Goal: Task Accomplishment & Management: Use online tool/utility

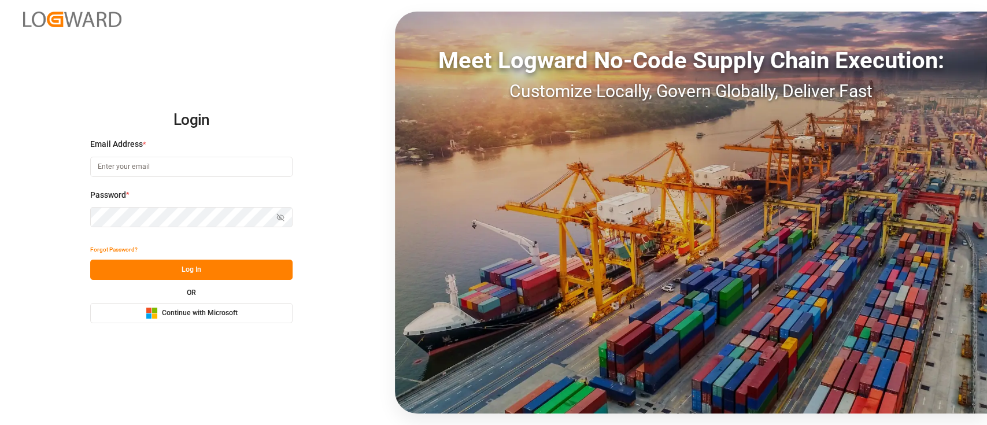
click at [232, 311] on span "Continue with Microsoft" at bounding box center [200, 313] width 76 height 10
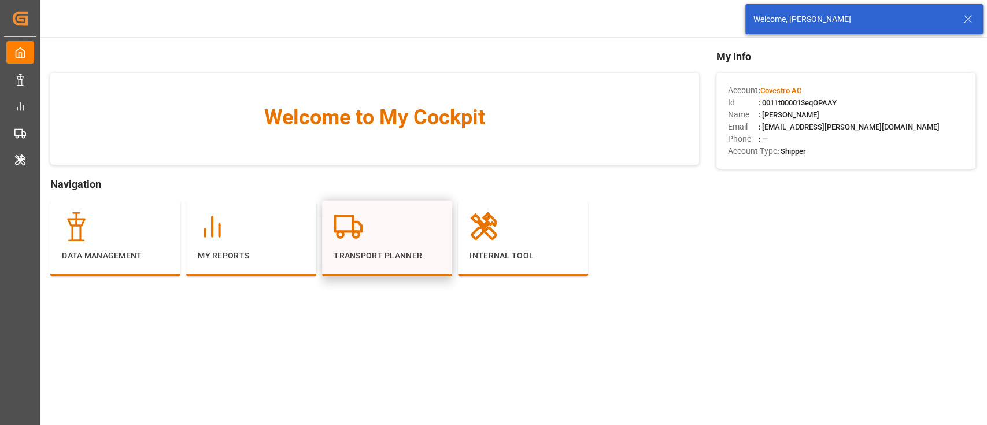
click at [390, 237] on div at bounding box center [387, 226] width 107 height 29
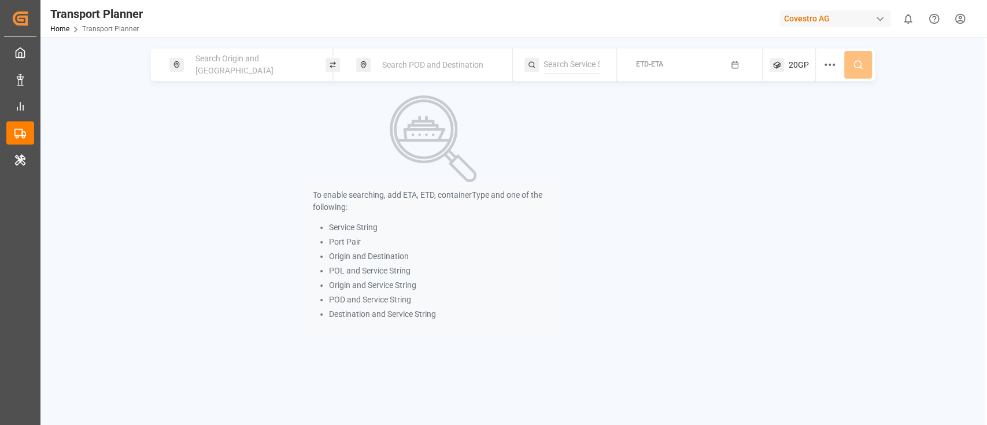
click at [268, 66] on span "Search Origin and POL" at bounding box center [235, 64] width 78 height 21
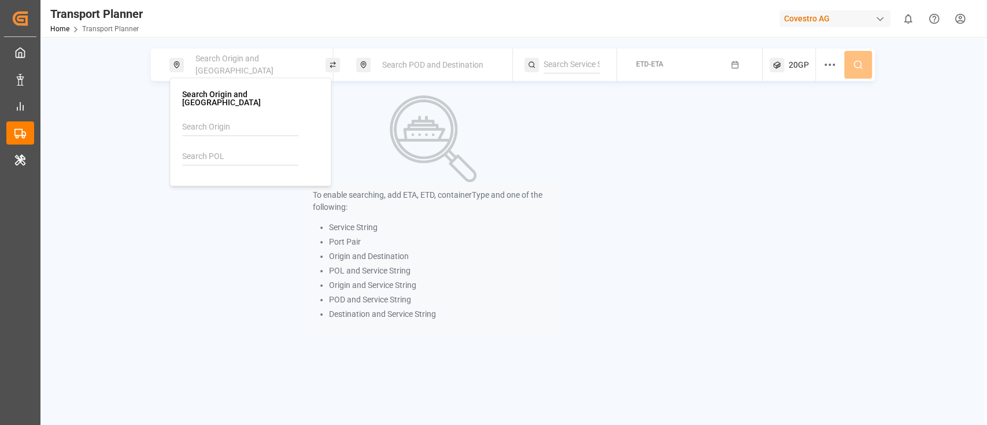
click at [213, 151] on input at bounding box center [240, 156] width 116 height 17
paste input "containerNumber"
click at [253, 148] on input "containerNumber" at bounding box center [240, 156] width 116 height 17
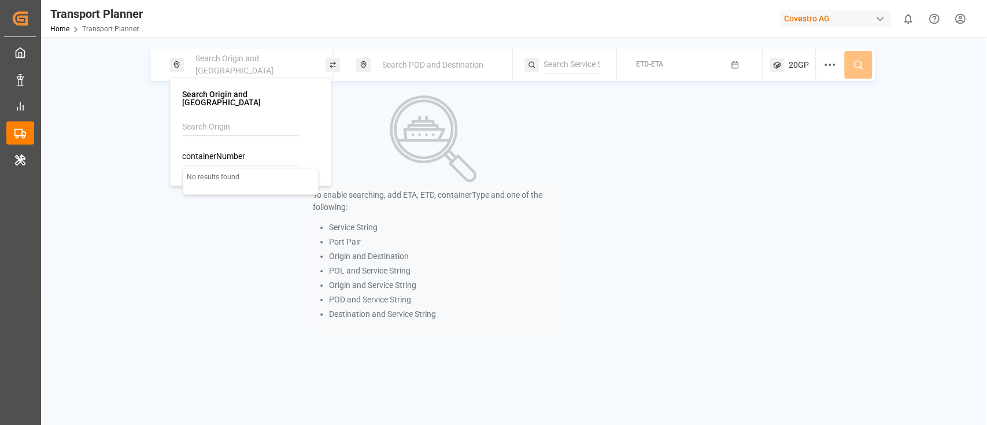
click at [253, 148] on input "containerNumber" at bounding box center [240, 156] width 116 height 17
paste input "DEHAM"
type input "DEHAM"
click at [252, 185] on div "DEHAM Hamburg" at bounding box center [253, 194] width 112 height 24
click at [532, 54] on div at bounding box center [571, 65] width 93 height 32
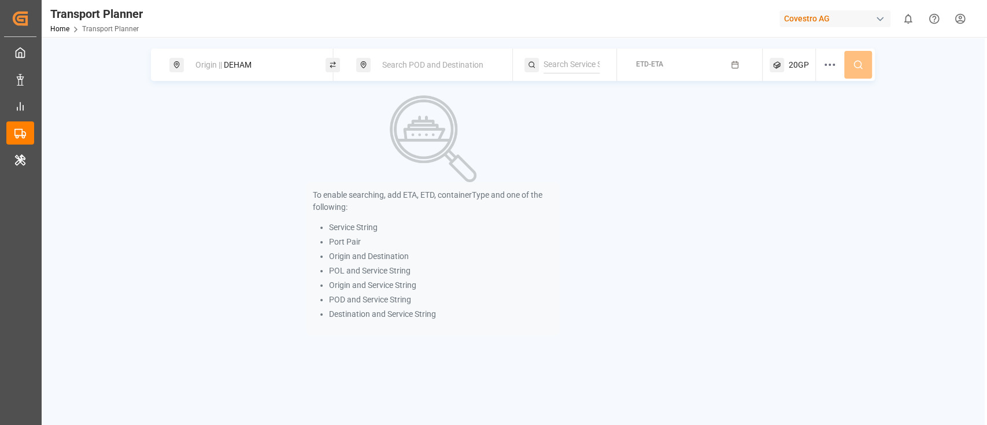
click at [443, 54] on div "Search POD and Destination" at bounding box center [437, 64] width 125 height 21
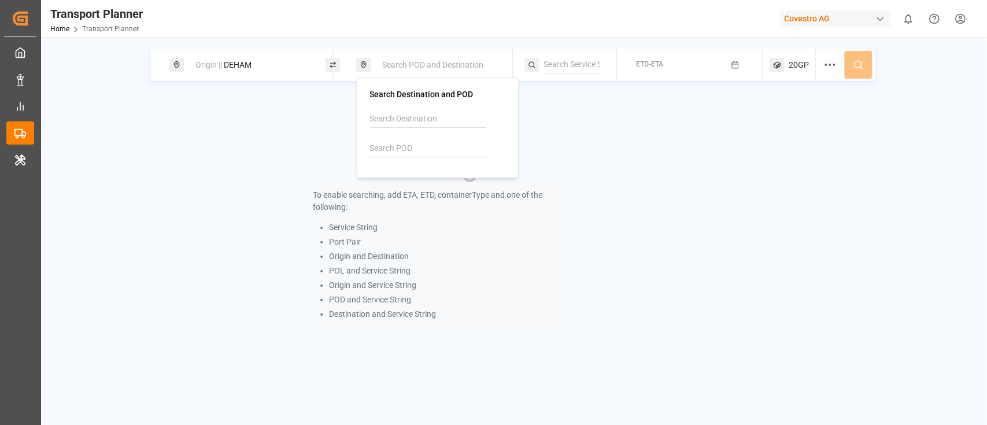
click at [407, 140] on input at bounding box center [428, 148] width 116 height 17
paste input "TWTXG"
type input "TWTXG"
click at [413, 178] on b "TWTXG" at bounding box center [413, 179] width 28 height 9
click at [556, 61] on input at bounding box center [572, 64] width 56 height 17
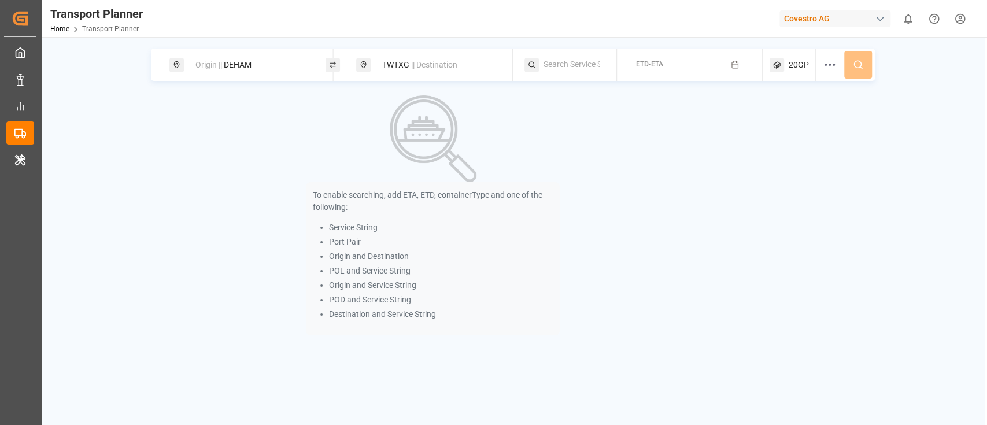
paste input "CEM"
type input "CEM"
click at [583, 99] on div "CEM" at bounding box center [614, 96] width 112 height 12
click at [667, 68] on button "ETD-ETA" at bounding box center [689, 65] width 131 height 23
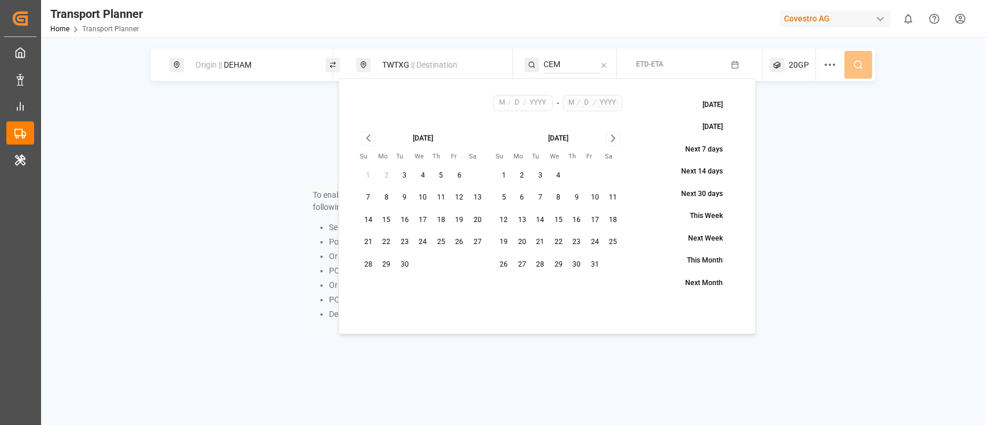
click at [405, 179] on button "3" at bounding box center [405, 176] width 19 height 19
type input "9"
type input "3"
type input "2025"
click at [615, 141] on icon "Go to next month" at bounding box center [613, 138] width 13 height 14
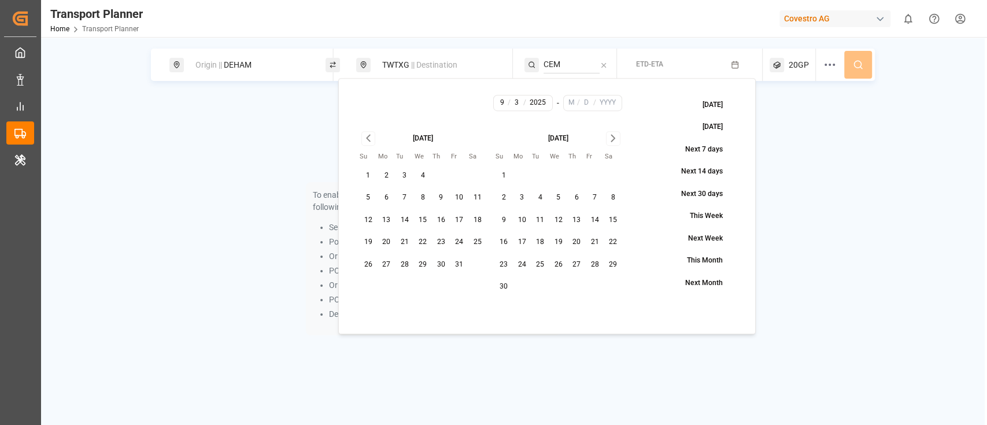
click at [615, 141] on icon "Go to next month" at bounding box center [613, 138] width 13 height 14
click at [557, 259] on button "31" at bounding box center [558, 265] width 19 height 19
type input "12"
type input "31"
type input "2025"
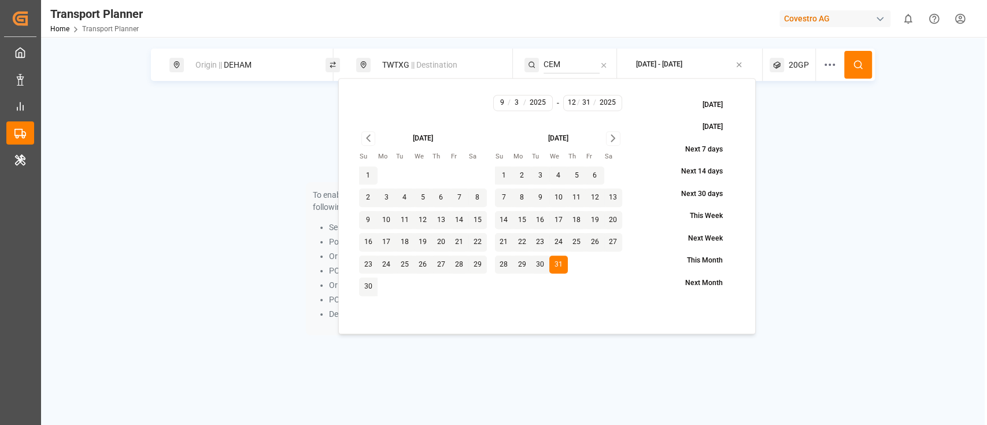
click at [854, 58] on button at bounding box center [858, 65] width 28 height 28
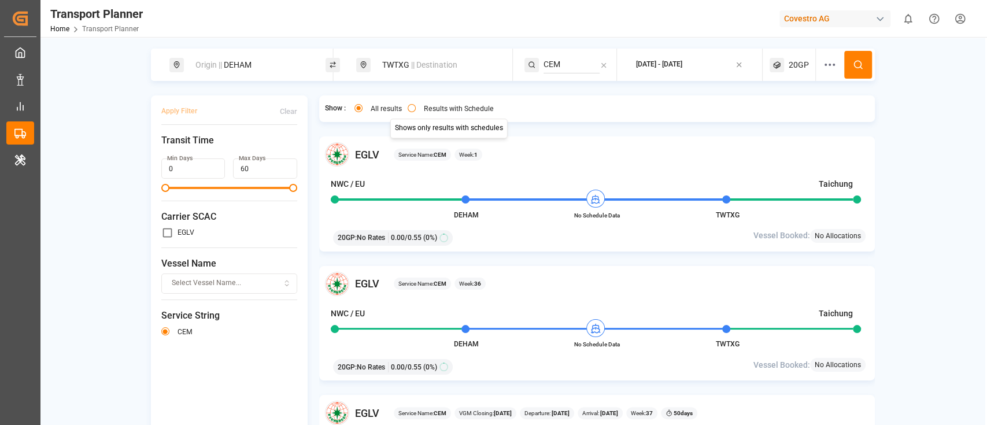
click at [408, 113] on div "Results with Schedule" at bounding box center [451, 110] width 86 height 12
click at [409, 109] on button "Results with Schedule" at bounding box center [412, 108] width 8 height 8
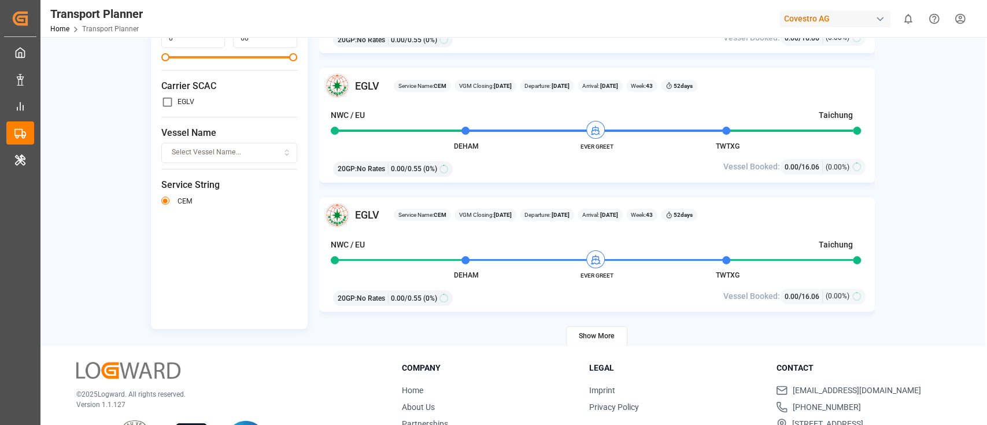
scroll to position [168, 0]
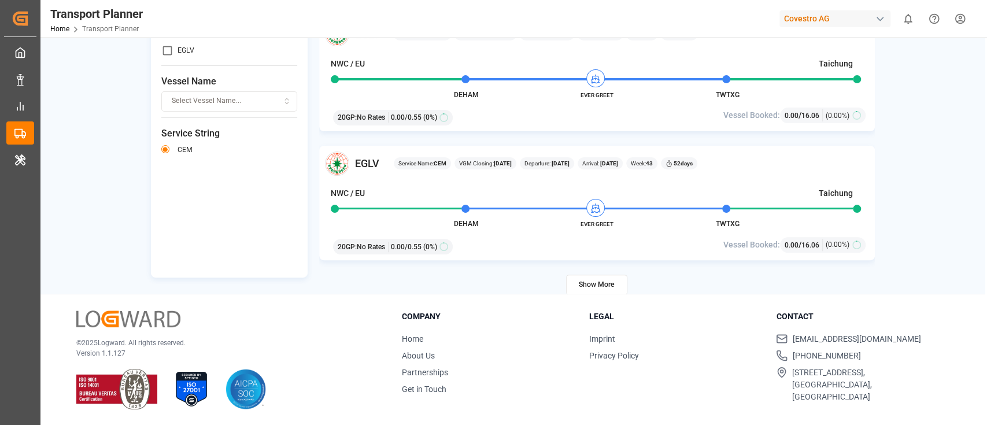
click at [595, 282] on button "Show More" at bounding box center [596, 285] width 61 height 20
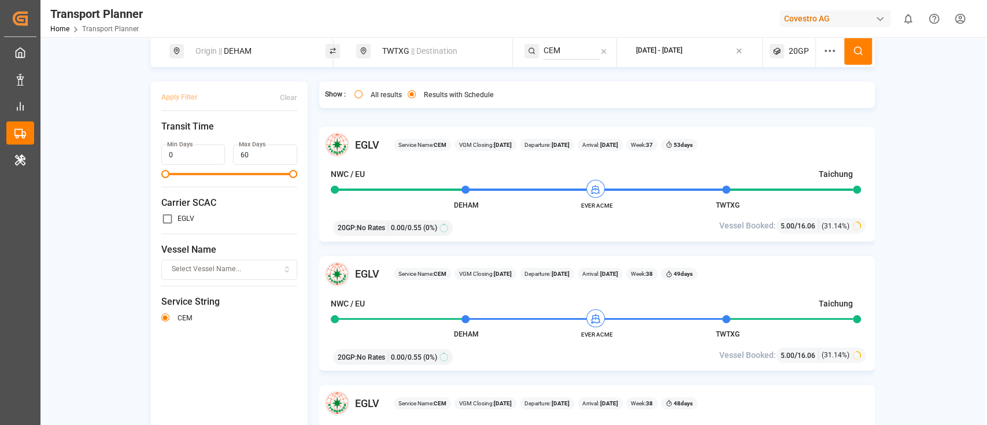
scroll to position [81, 0]
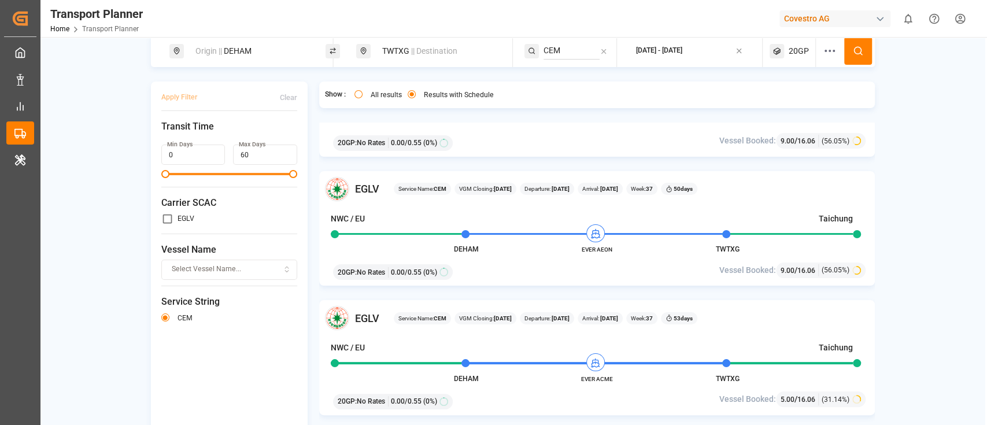
click at [263, 44] on div "Origin || DEHAM" at bounding box center [251, 50] width 125 height 21
click at [222, 134] on input "DEHAM" at bounding box center [239, 142] width 116 height 17
paste input "NLRT"
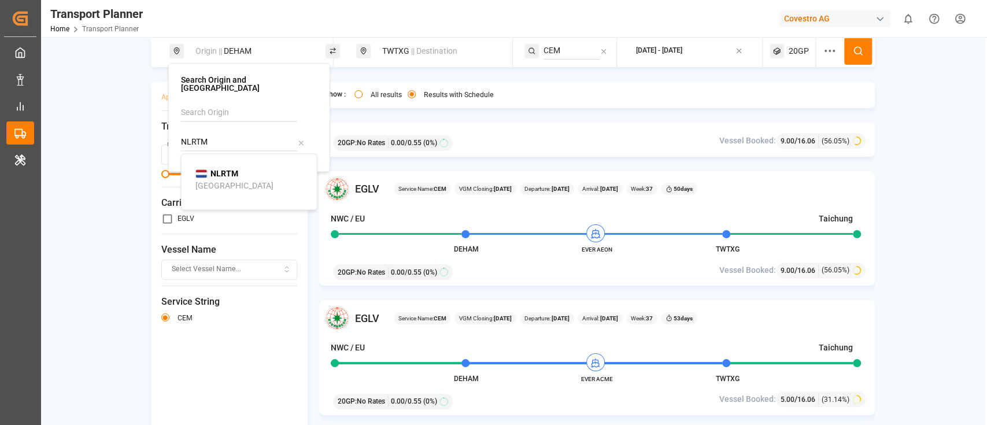
type input "NLRTM"
click at [238, 168] on div "NLRTM Rotterdam" at bounding box center [252, 180] width 112 height 24
click at [859, 49] on circle at bounding box center [857, 50] width 7 height 7
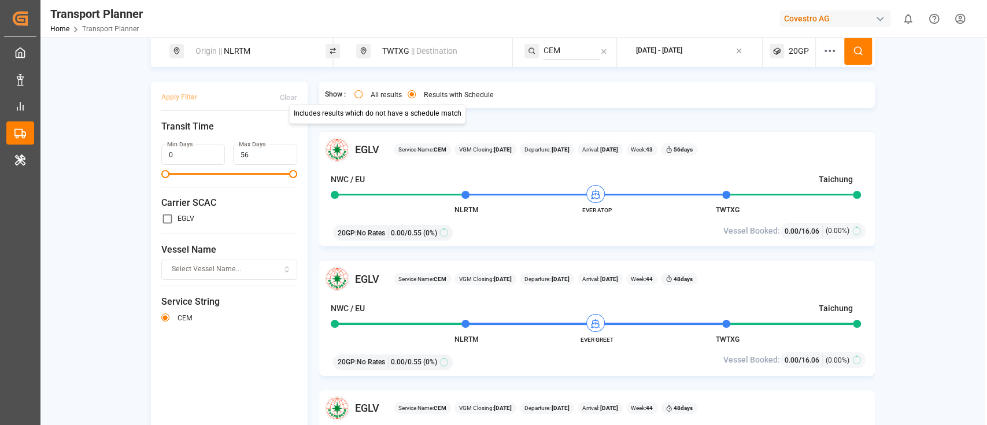
scroll to position [1880, 0]
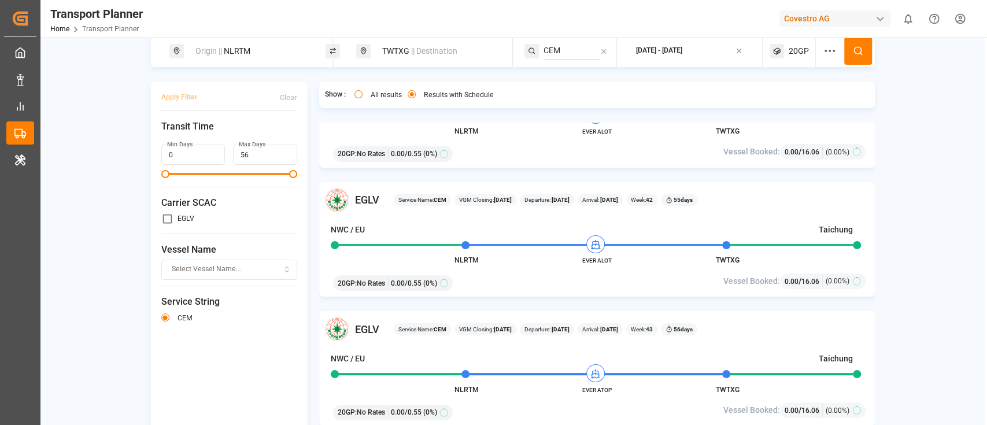
click at [260, 45] on div "Origin || NLRTM" at bounding box center [251, 50] width 125 height 21
click at [233, 137] on input "NLRTM" at bounding box center [239, 142] width 116 height 17
paste input "DEHA"
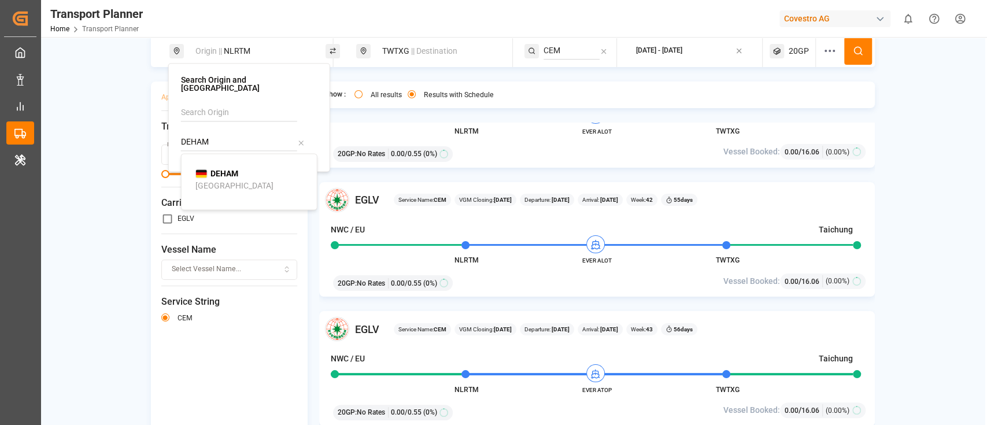
type input "DEHAM"
click at [227, 169] on b "DEHAM" at bounding box center [225, 173] width 28 height 9
click at [421, 40] on div "TWTXG || Destination" at bounding box center [437, 50] width 125 height 21
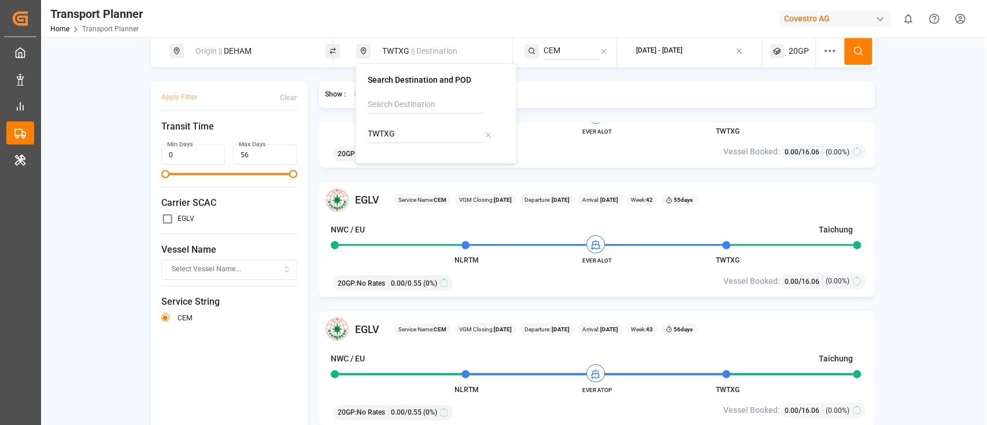
click at [392, 126] on input "TWTXG" at bounding box center [426, 134] width 116 height 17
click at [394, 126] on input "TWTXG" at bounding box center [426, 134] width 116 height 17
paste input "JPNGO"
type input "JPNGO"
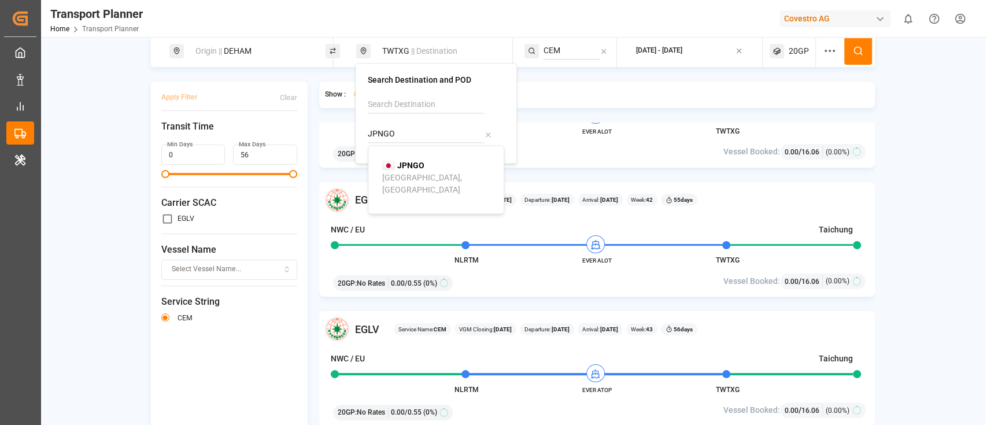
click at [396, 162] on div "JPNGO" at bounding box center [403, 166] width 42 height 12
click at [580, 57] on input "CEM" at bounding box center [572, 50] width 56 height 17
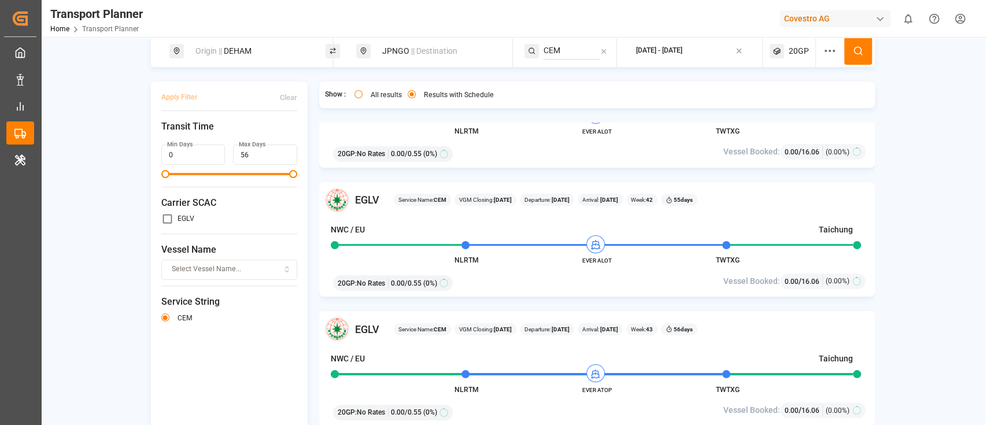
paste input "S"
type input "CES"
click at [578, 73] on li "CES" at bounding box center [614, 82] width 131 height 21
click at [575, 82] on div "CES" at bounding box center [614, 82] width 112 height 12
click at [859, 51] on circle at bounding box center [857, 50] width 7 height 7
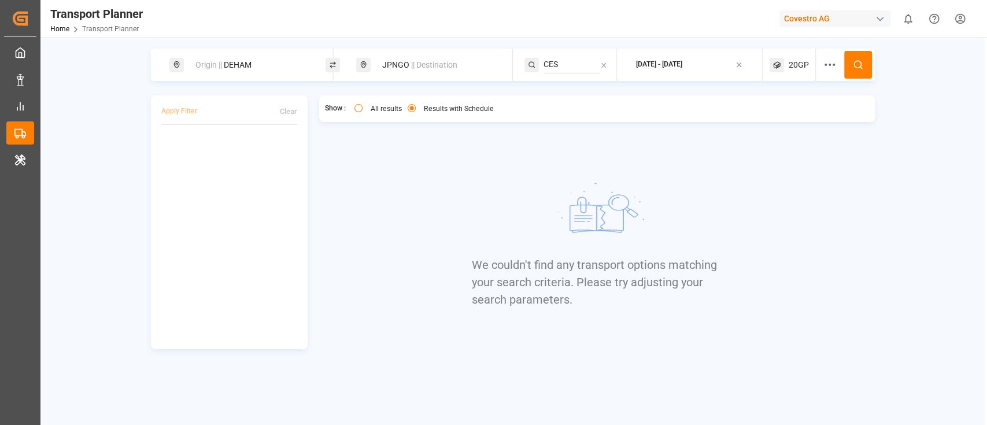
click at [784, 65] on icon at bounding box center [777, 65] width 14 height 14
click at [764, 118] on small "20GP" at bounding box center [771, 120] width 40 height 8
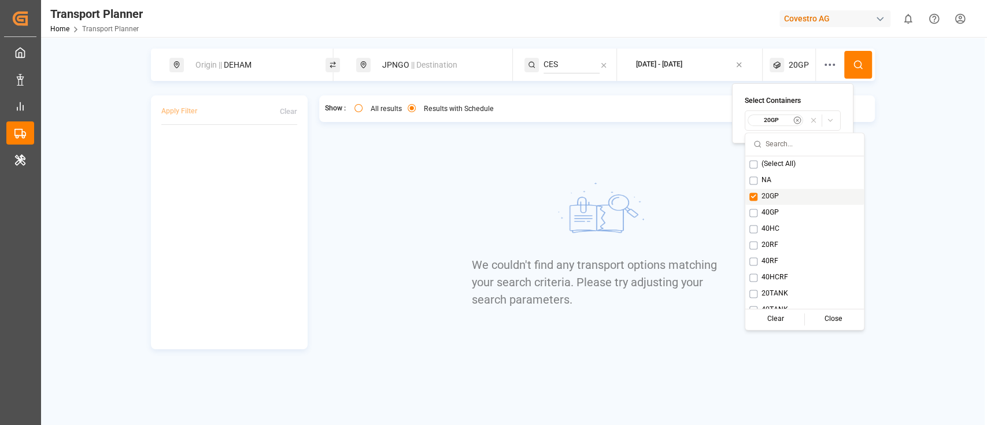
click at [751, 197] on button "Suggestions" at bounding box center [754, 197] width 8 height 8
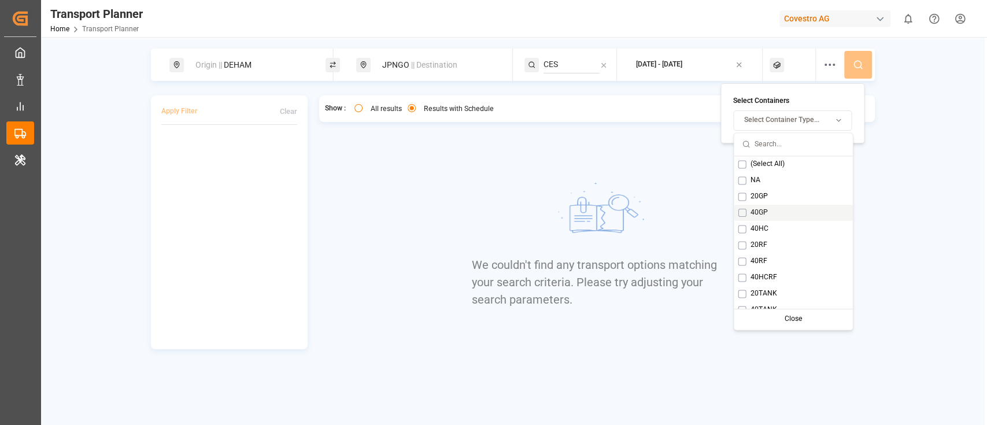
click at [743, 212] on button "Suggestions" at bounding box center [742, 213] width 8 height 8
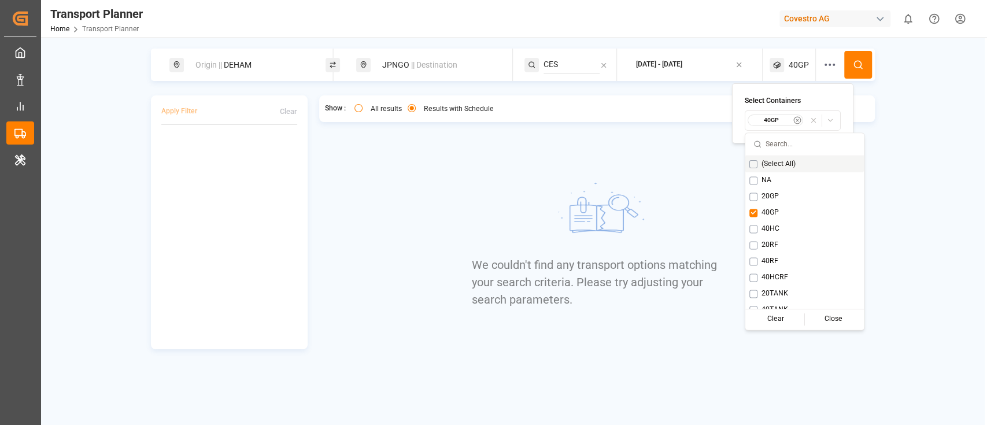
click at [862, 62] on icon at bounding box center [858, 65] width 10 height 10
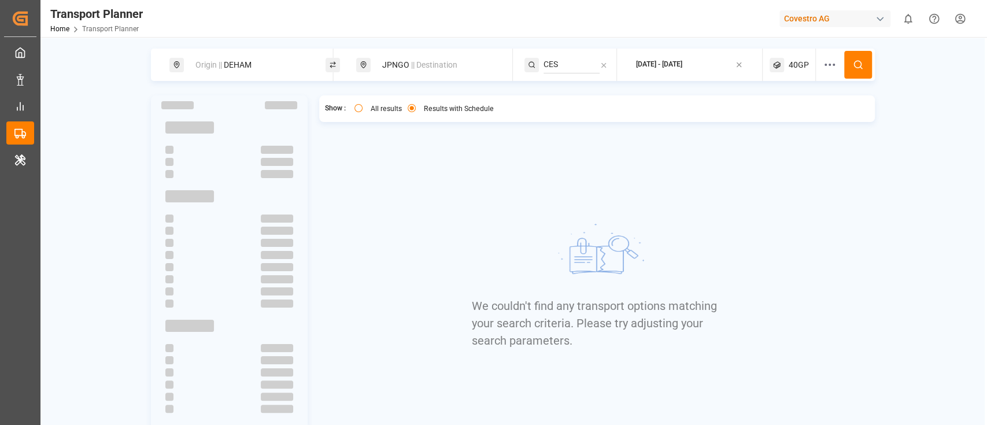
click at [781, 61] on icon at bounding box center [777, 65] width 14 height 14
click at [772, 120] on small "40GP" at bounding box center [771, 120] width 40 height 8
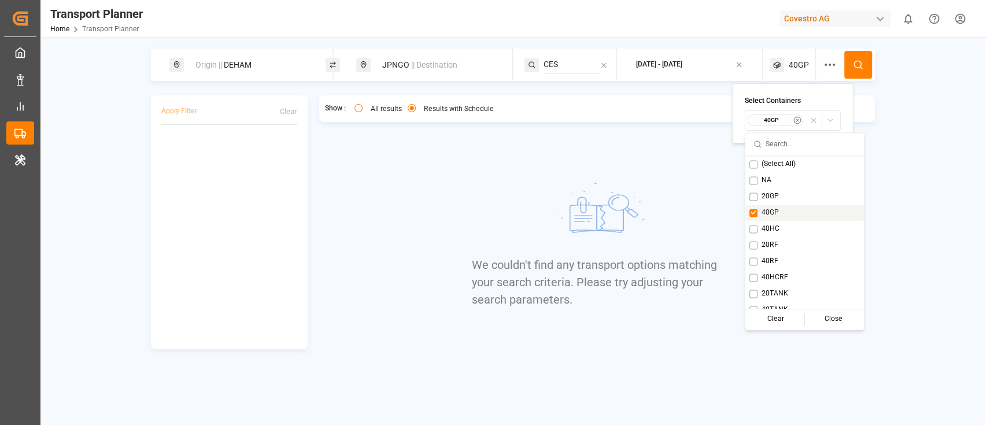
click at [753, 211] on button "Suggestions" at bounding box center [754, 213] width 8 height 8
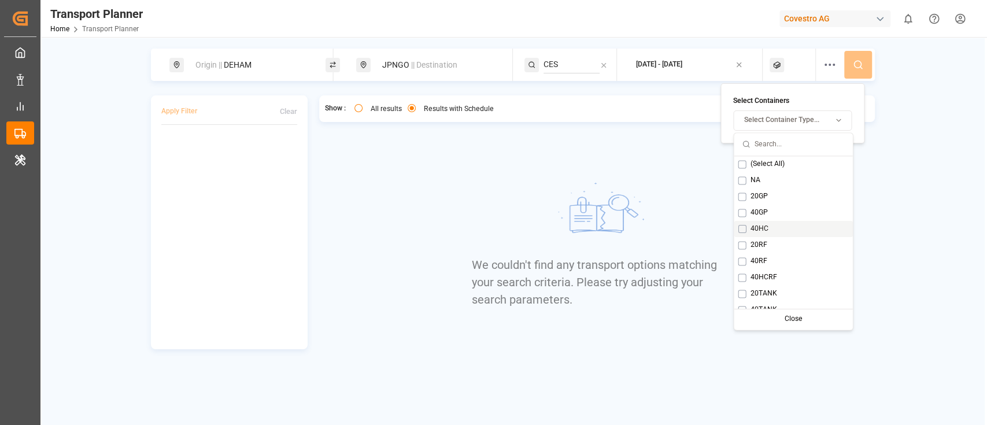
click at [746, 227] on button "Suggestions" at bounding box center [742, 229] width 8 height 8
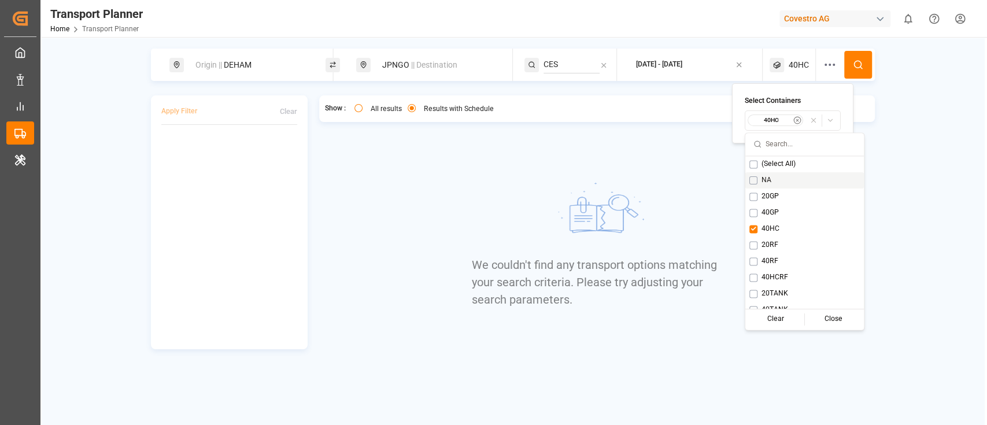
click at [864, 66] on button at bounding box center [858, 65] width 28 height 28
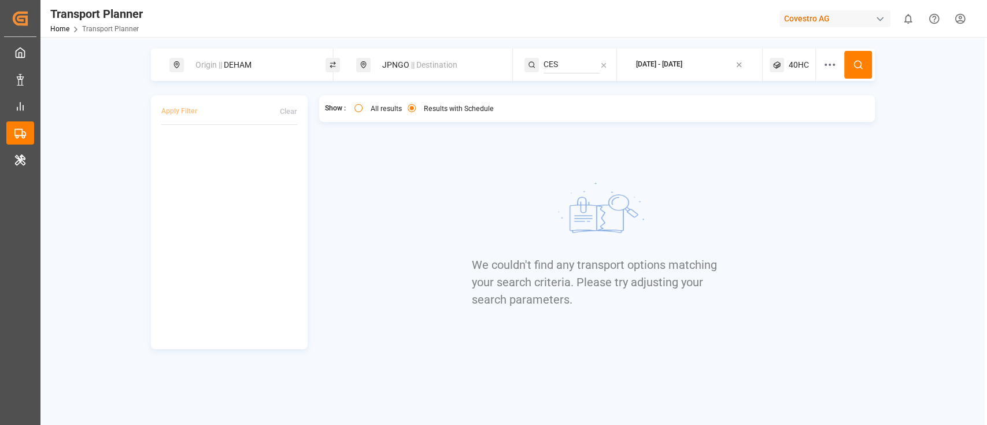
click at [792, 62] on span "40HC" at bounding box center [799, 65] width 20 height 12
click at [777, 124] on div "40HC" at bounding box center [775, 121] width 56 height 12
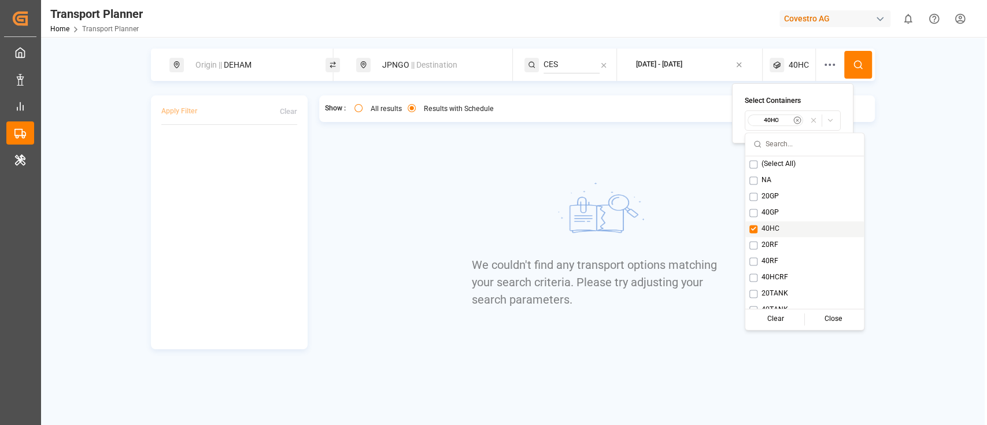
click at [752, 229] on button "Suggestions" at bounding box center [754, 229] width 8 height 8
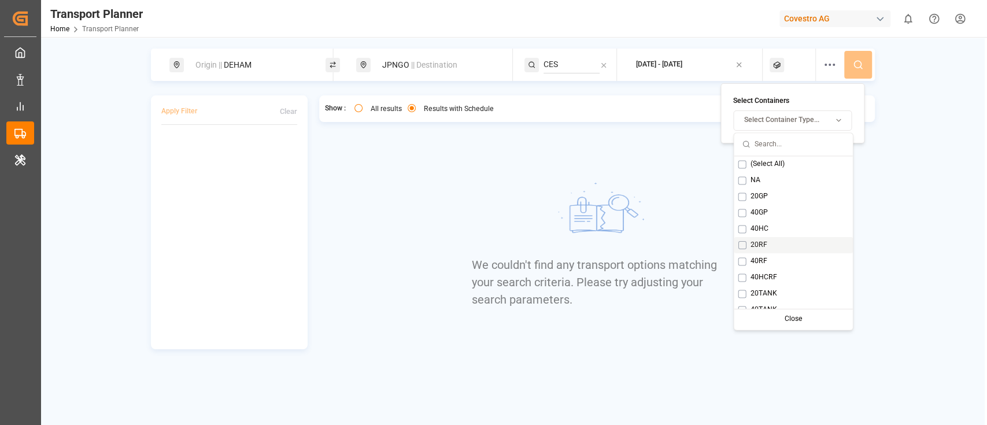
click at [746, 248] on div "20RF" at bounding box center [793, 245] width 119 height 16
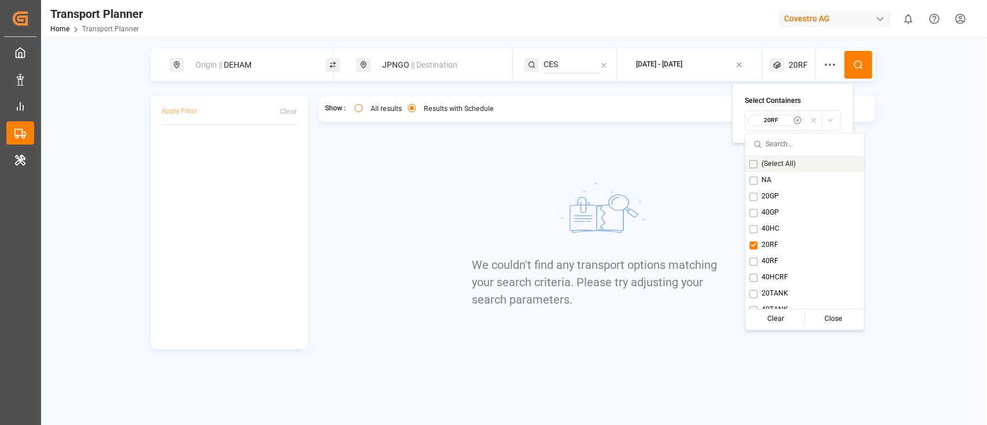
click at [861, 57] on button at bounding box center [858, 65] width 28 height 28
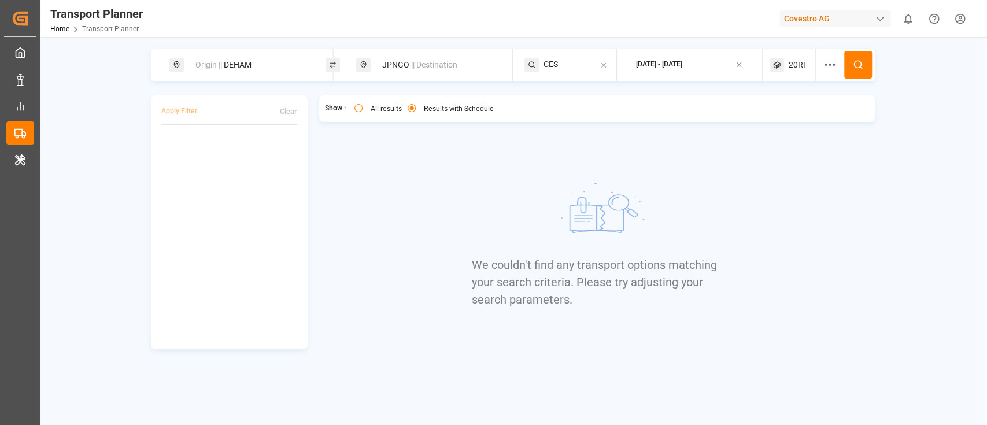
click at [792, 64] on span "20RF" at bounding box center [798, 65] width 19 height 12
click at [753, 113] on button "20RF" at bounding box center [793, 120] width 96 height 20
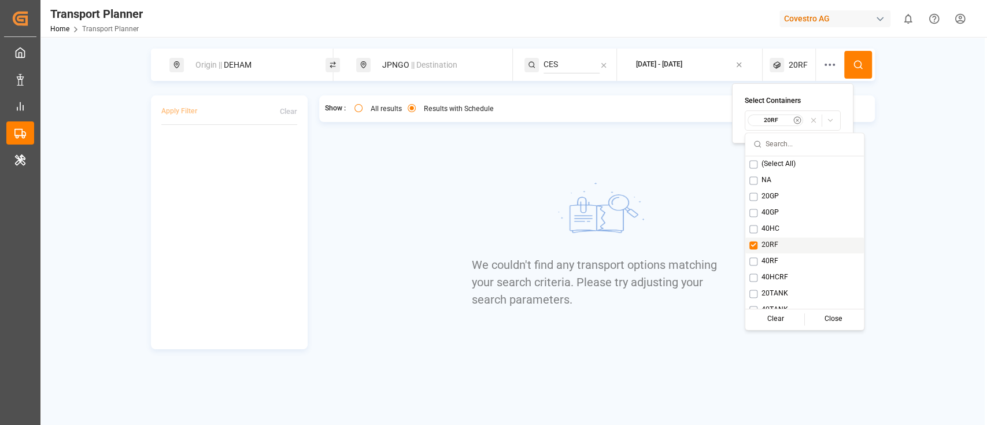
click at [753, 242] on button "Suggestions" at bounding box center [754, 245] width 8 height 8
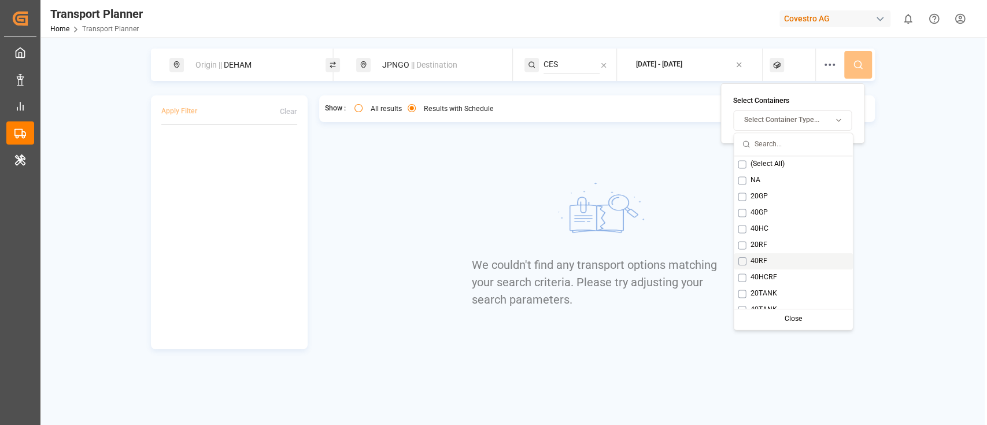
click at [744, 262] on button "Suggestions" at bounding box center [742, 261] width 8 height 8
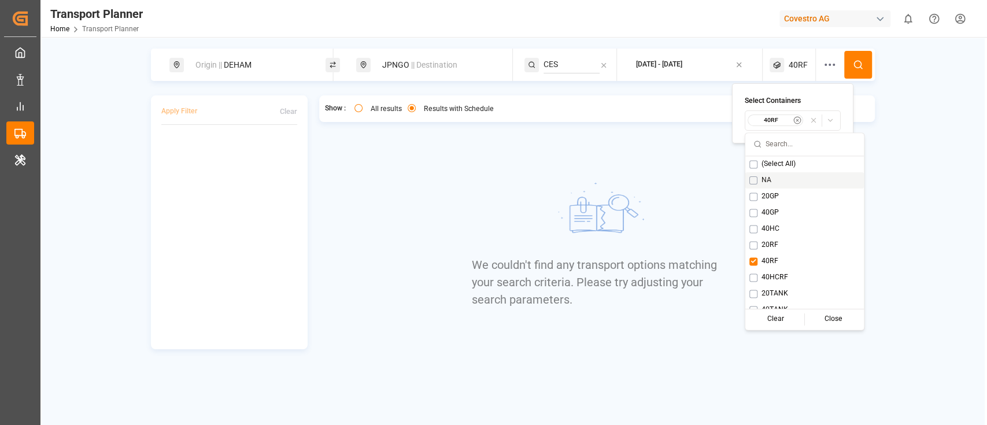
click at [865, 65] on button at bounding box center [858, 65] width 28 height 28
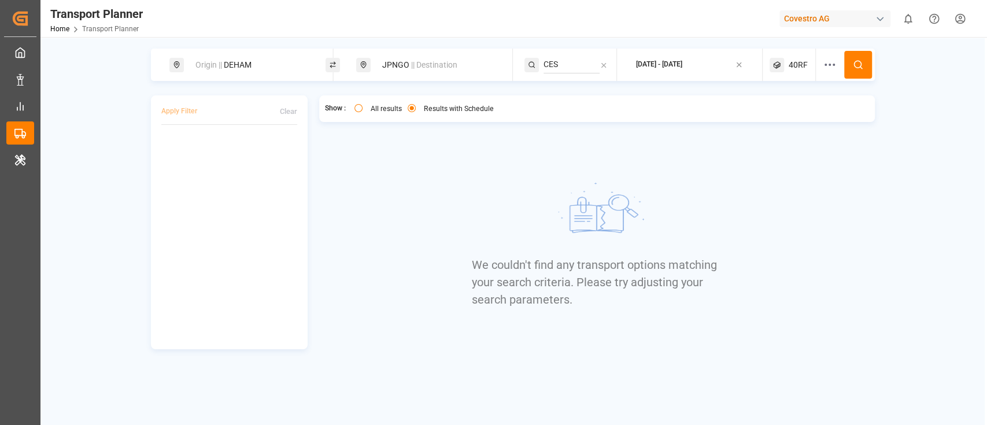
click at [792, 68] on span "40RF" at bounding box center [798, 65] width 19 height 12
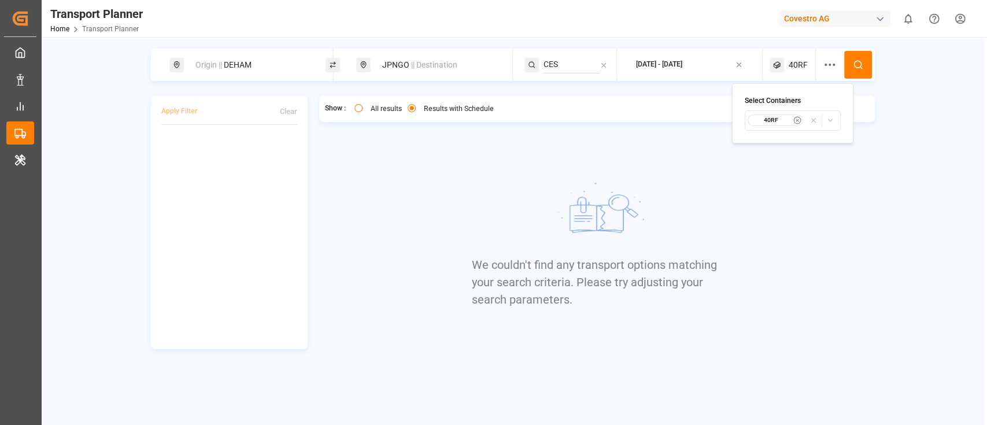
click at [776, 120] on small "40RF" at bounding box center [771, 120] width 40 height 8
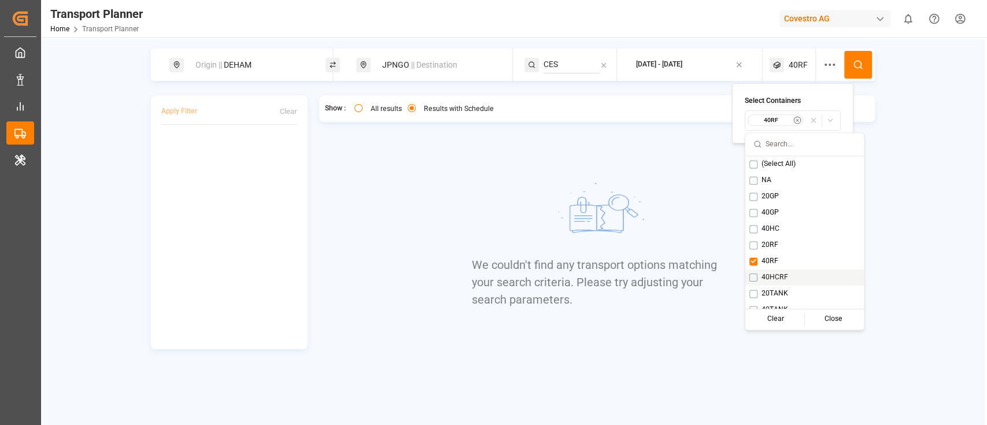
click at [753, 275] on button "Suggestions" at bounding box center [754, 278] width 8 height 8
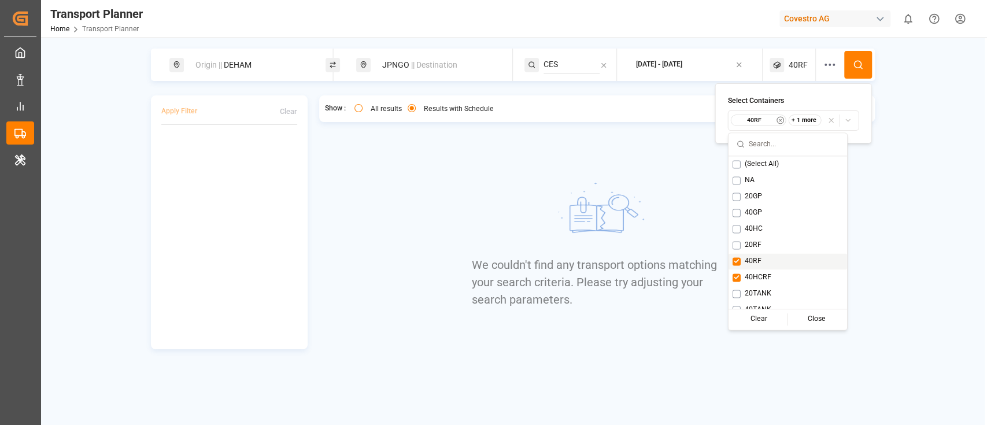
click at [740, 260] on button "Suggestions" at bounding box center [737, 261] width 8 height 8
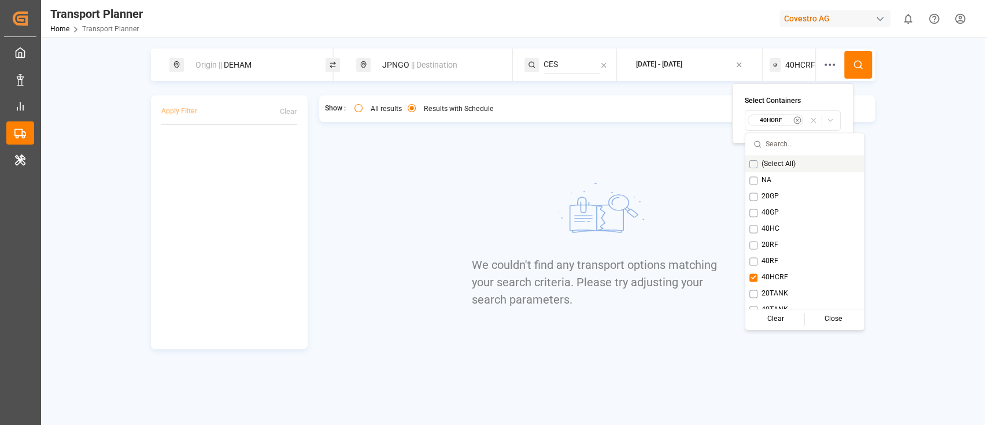
click at [857, 70] on button at bounding box center [858, 65] width 28 height 28
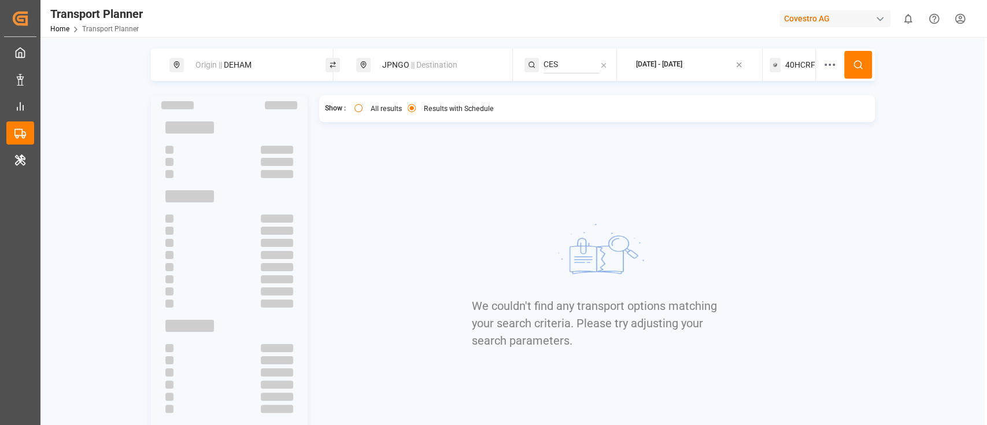
click at [794, 67] on span "40HCRF" at bounding box center [800, 65] width 30 height 12
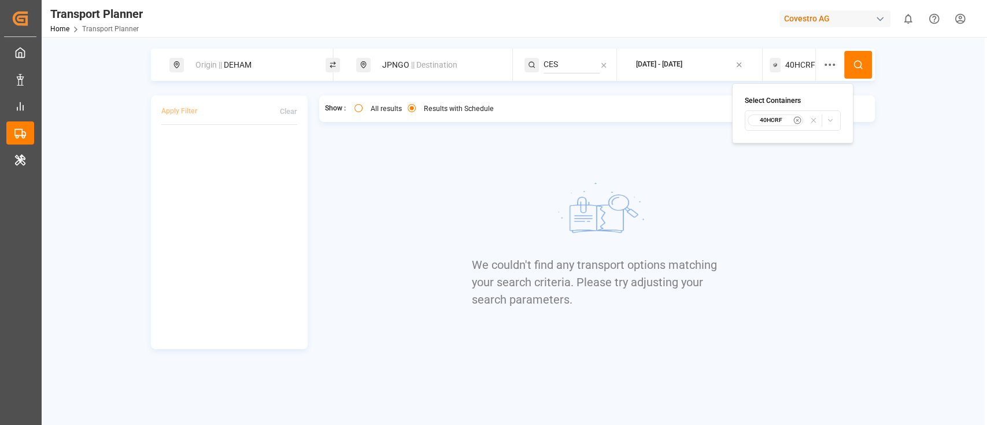
click at [755, 119] on small "40HCRF" at bounding box center [771, 120] width 40 height 8
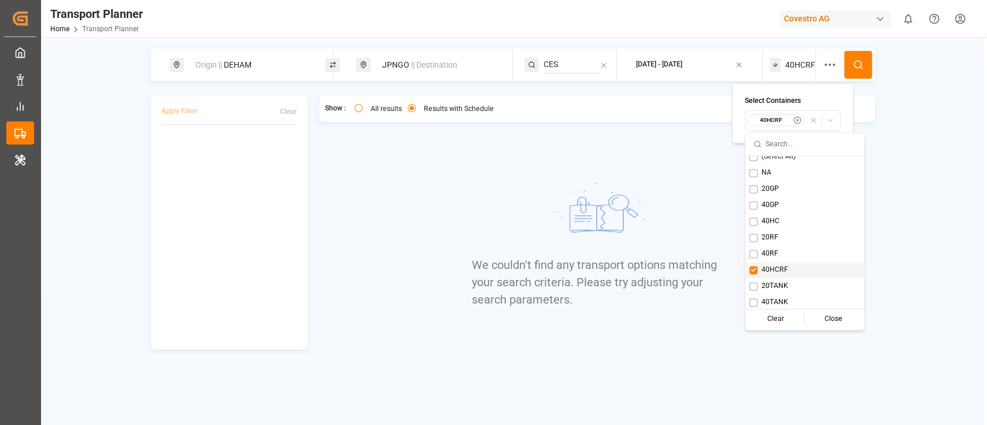
scroll to position [9, 0]
click at [757, 284] on button "Suggestions" at bounding box center [754, 285] width 8 height 8
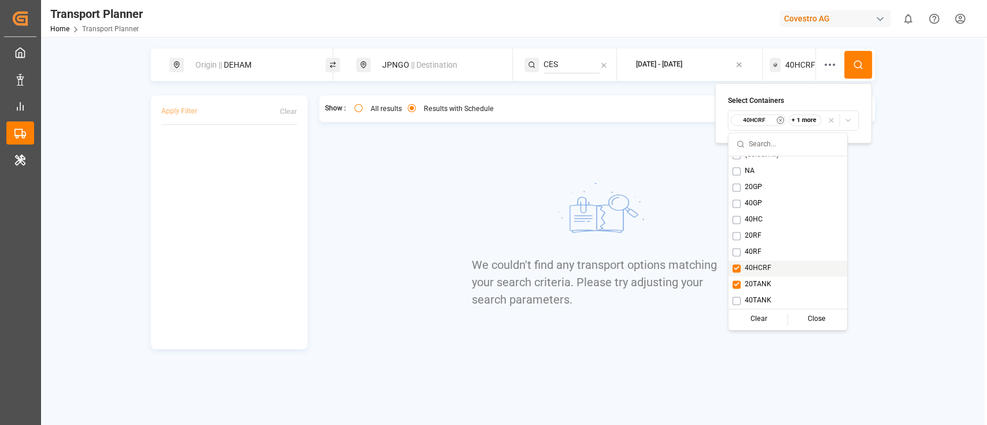
click at [737, 267] on button "Suggestions" at bounding box center [737, 268] width 8 height 8
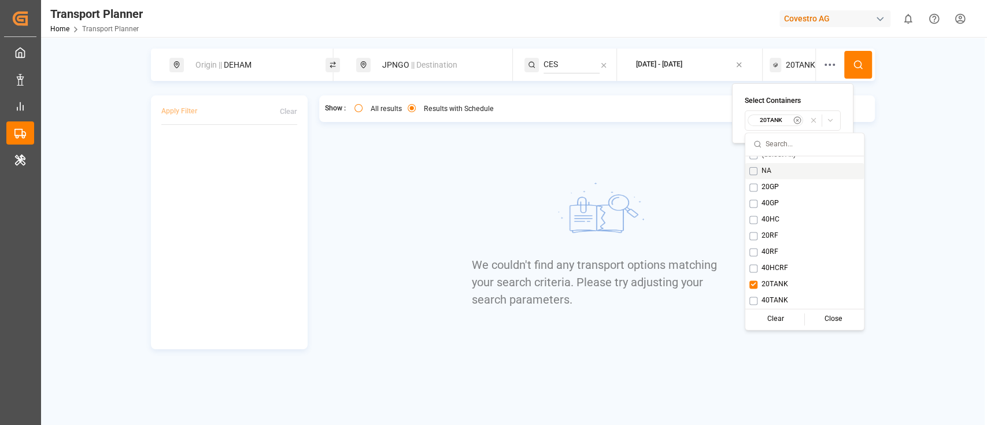
click at [850, 57] on button at bounding box center [858, 65] width 28 height 28
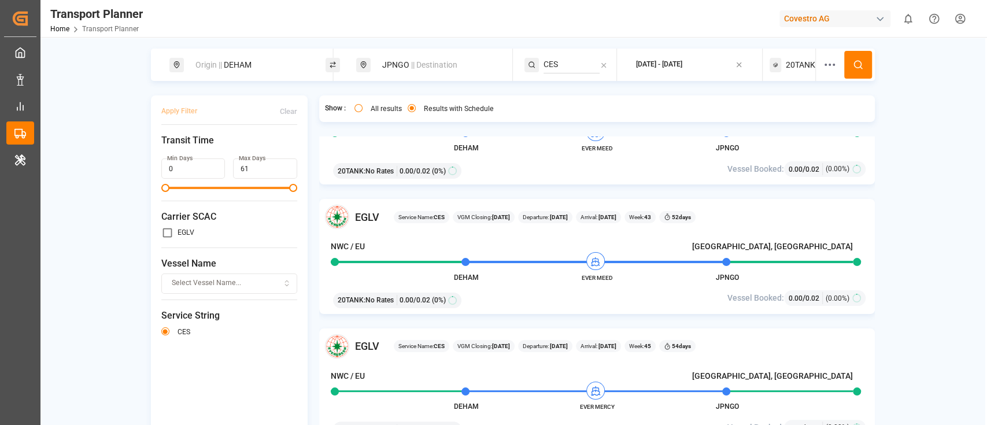
scroll to position [1490, 0]
click at [820, 10] on div "Covestro AG" at bounding box center [835, 18] width 111 height 17
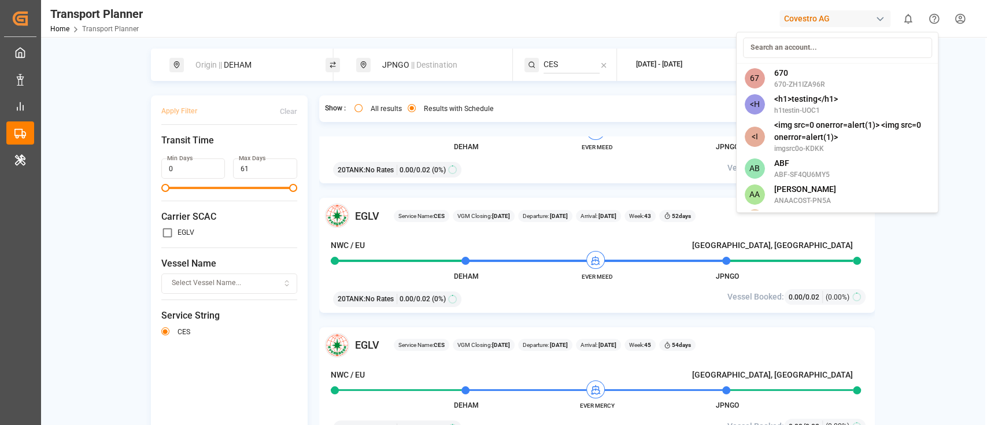
click at [785, 50] on input at bounding box center [837, 48] width 189 height 20
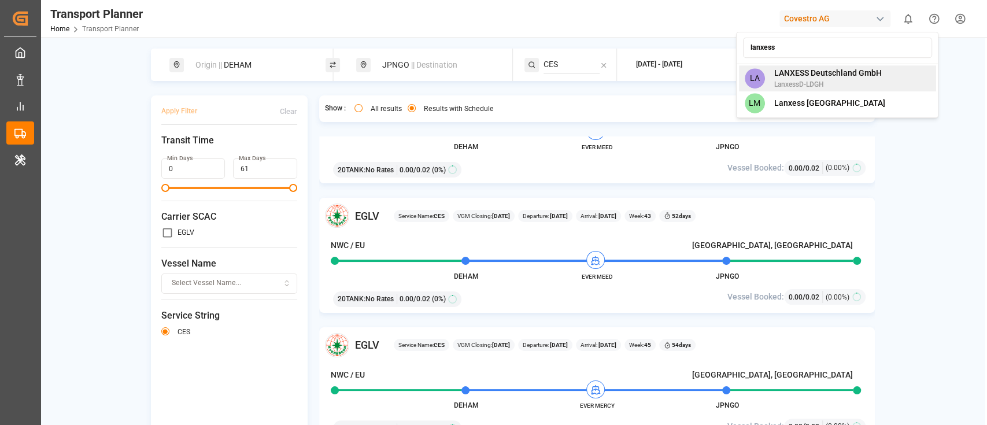
type input "lanxess"
click at [829, 78] on span "LANXESS Deutschland GmbH" at bounding box center [828, 73] width 108 height 12
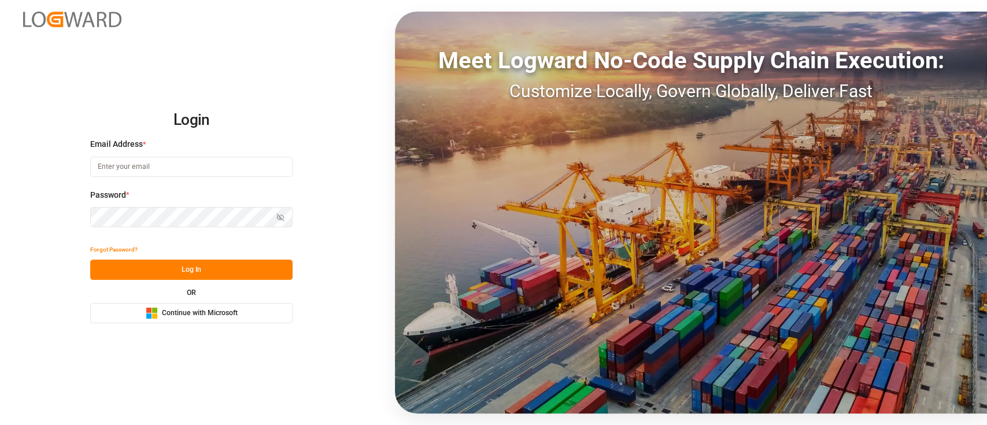
click at [208, 303] on div "OR Microsoft Logo Continue with Microsoft" at bounding box center [191, 306] width 202 height 34
click at [209, 311] on span "Continue with Microsoft" at bounding box center [200, 313] width 76 height 10
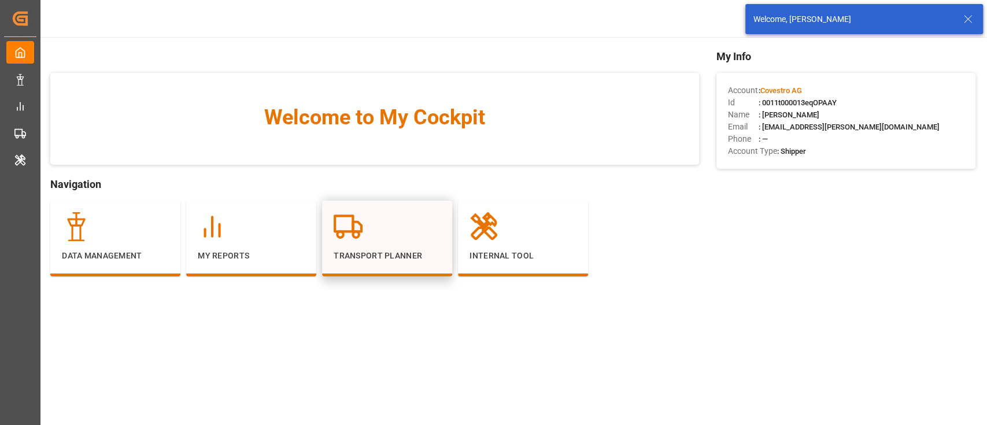
click at [383, 212] on div at bounding box center [387, 226] width 107 height 29
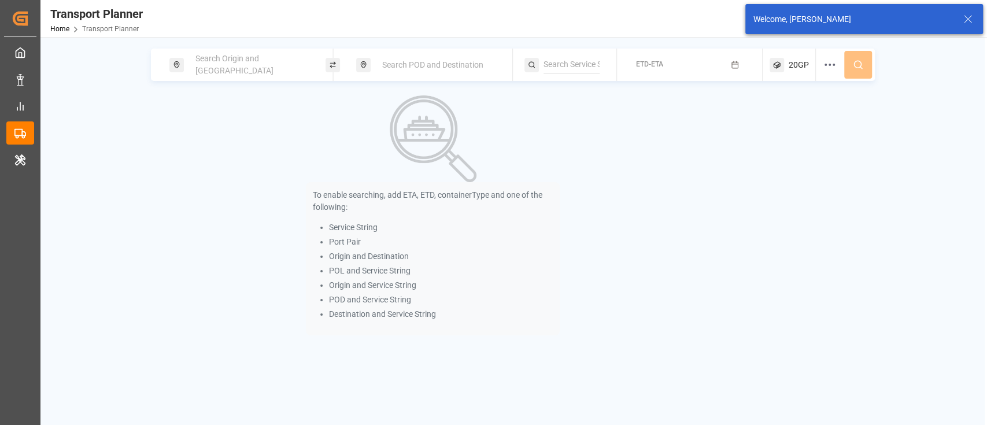
click at [213, 63] on span "Search Origin and [GEOGRAPHIC_DATA]" at bounding box center [235, 64] width 78 height 21
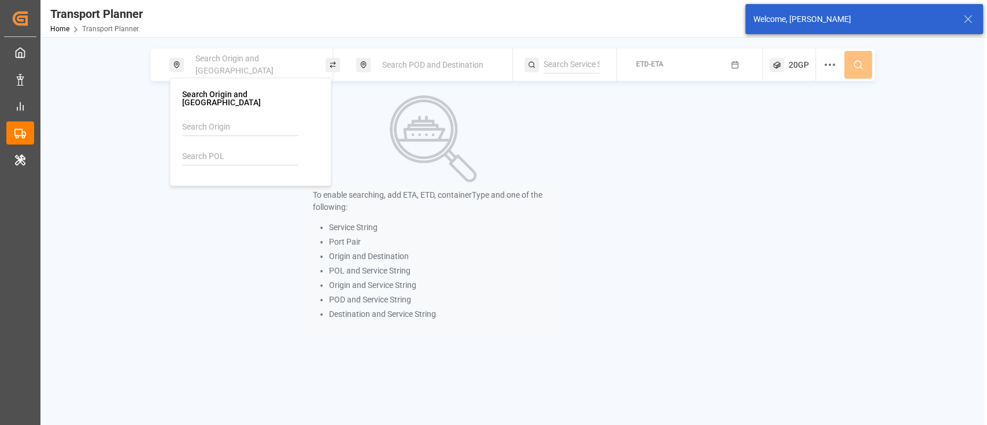
click at [201, 149] on input at bounding box center [240, 156] width 116 height 17
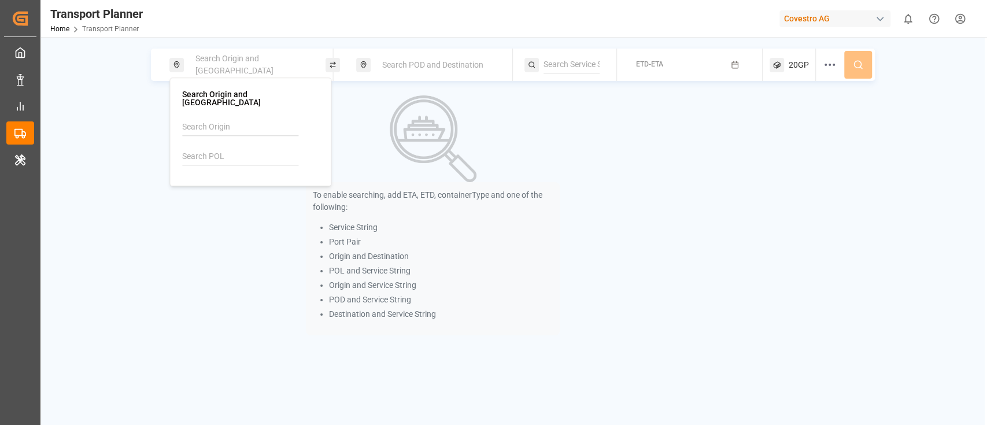
paste input "DEWVN"
type input "DEWVN"
click at [232, 183] on b "DEWVN" at bounding box center [226, 187] width 28 height 9
click at [410, 60] on span "Search POD and Destination" at bounding box center [432, 64] width 101 height 9
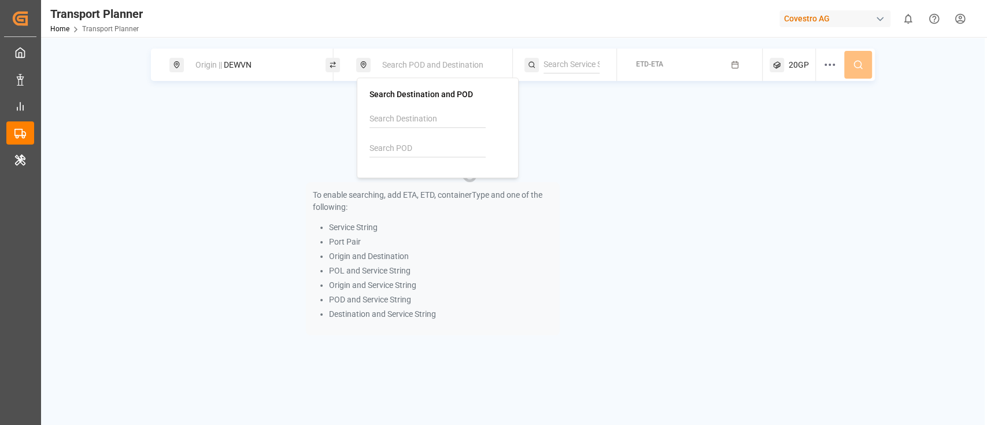
click at [385, 149] on input at bounding box center [428, 148] width 116 height 17
paste input "MMRGN"
type input "MMRGN"
click at [430, 175] on div "MMRGN Yangon" at bounding box center [440, 186] width 112 height 24
click at [563, 64] on input at bounding box center [572, 64] width 56 height 17
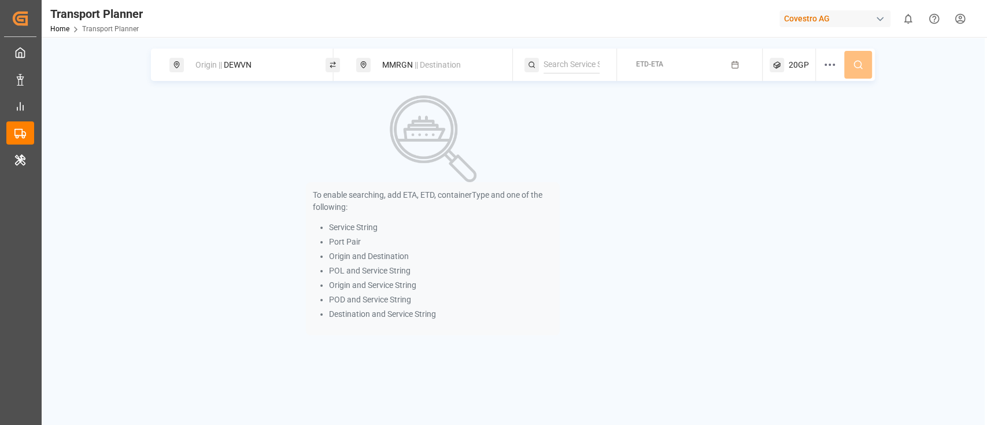
paste input "AEU1"
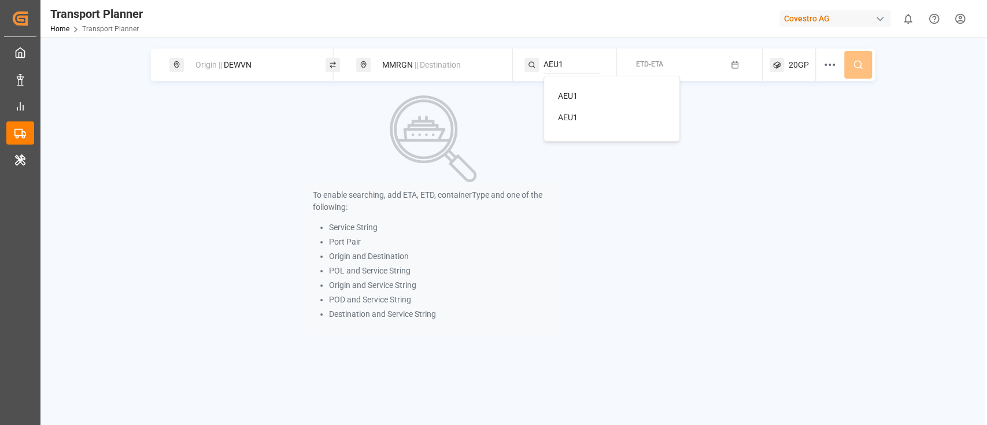
type input "AEU1"
click at [572, 97] on span "AEU1" at bounding box center [568, 95] width 20 height 9
click at [646, 66] on span "ETD-ETA" at bounding box center [649, 64] width 27 height 8
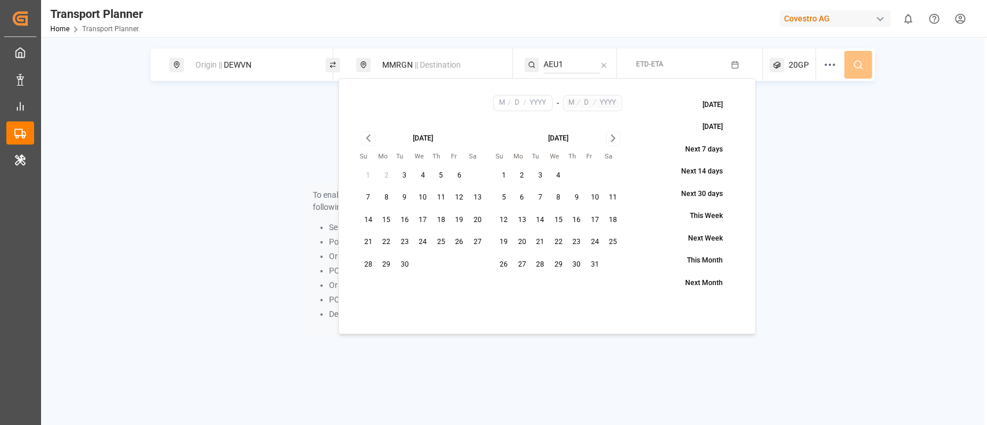
click at [407, 201] on button "9" at bounding box center [405, 198] width 19 height 19
type input "9"
type input "2025"
click at [555, 239] on button "22" at bounding box center [558, 242] width 19 height 19
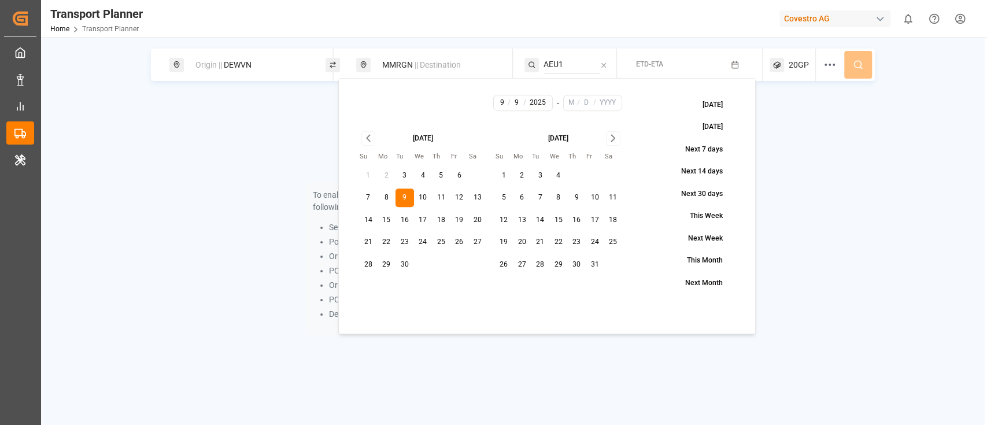
type input "10"
type input "22"
type input "2025"
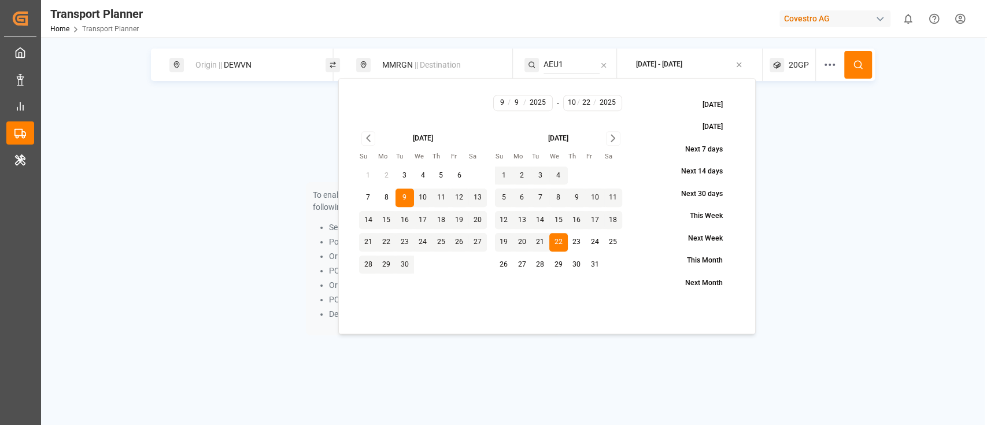
click at [860, 72] on button at bounding box center [858, 65] width 28 height 28
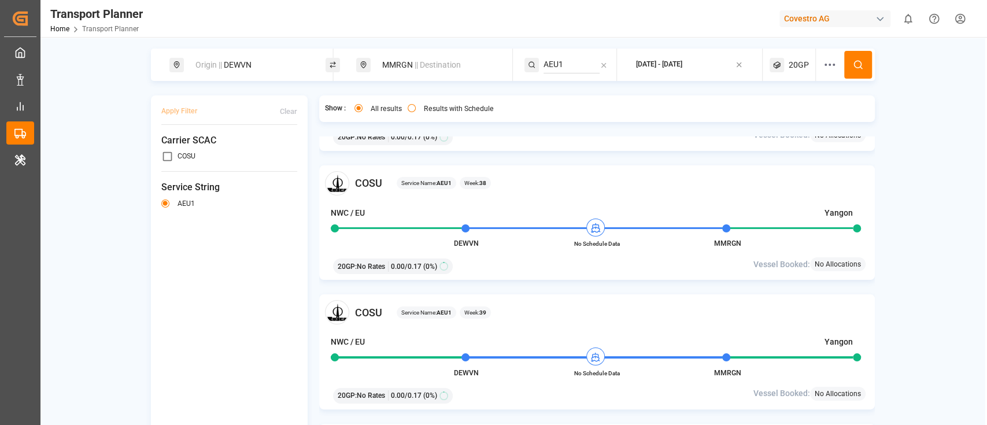
scroll to position [77, 0]
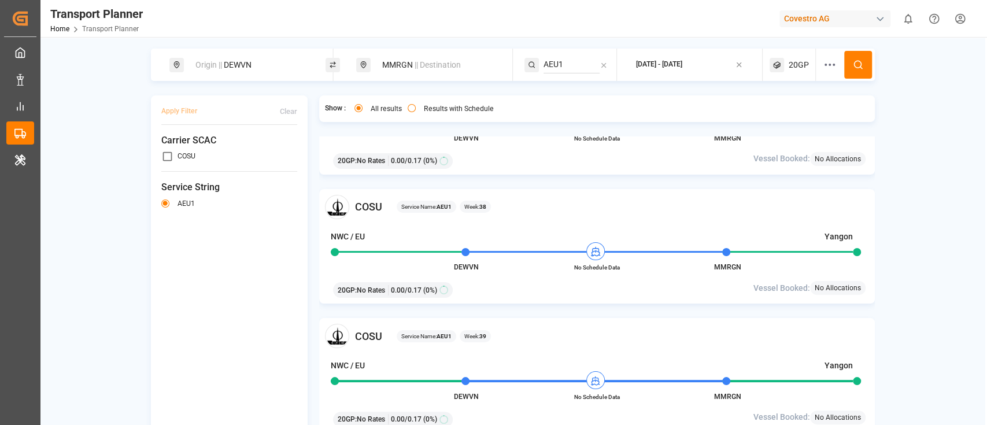
click at [796, 69] on span "20GP" at bounding box center [799, 65] width 20 height 12
click at [760, 118] on small "20GP" at bounding box center [770, 120] width 40 height 8
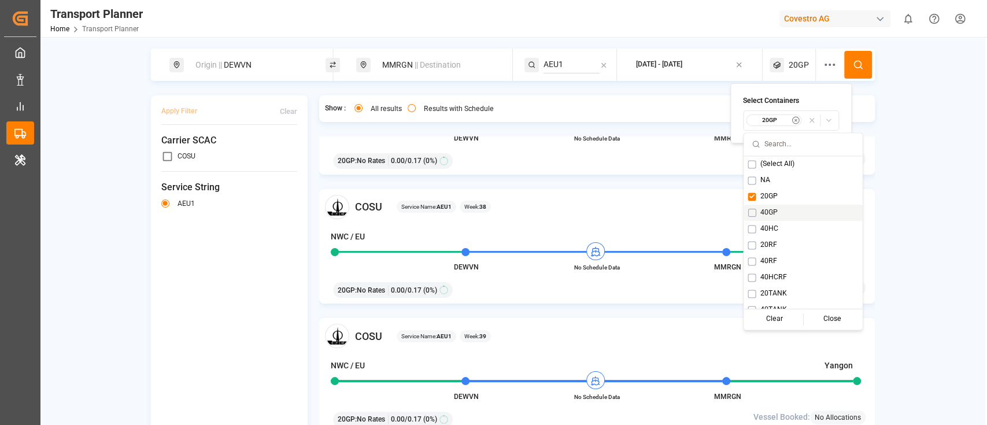
click at [753, 211] on button "Suggestions" at bounding box center [752, 213] width 8 height 8
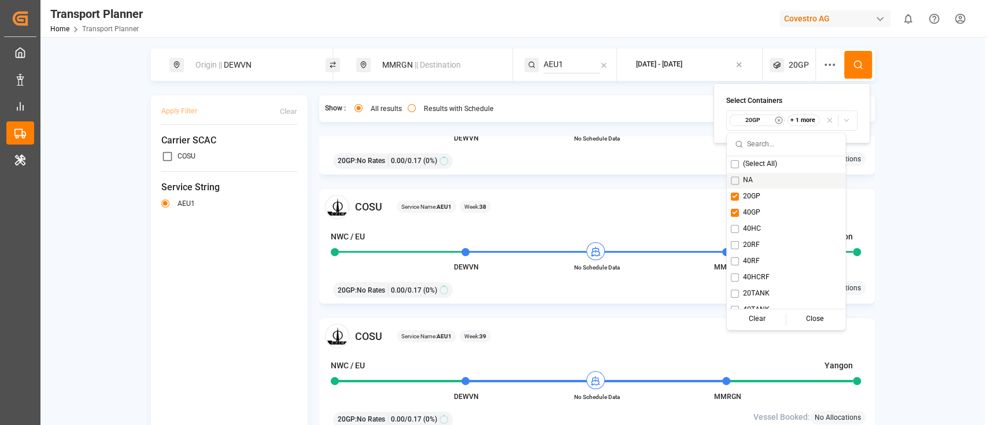
click at [860, 62] on icon at bounding box center [858, 65] width 10 height 10
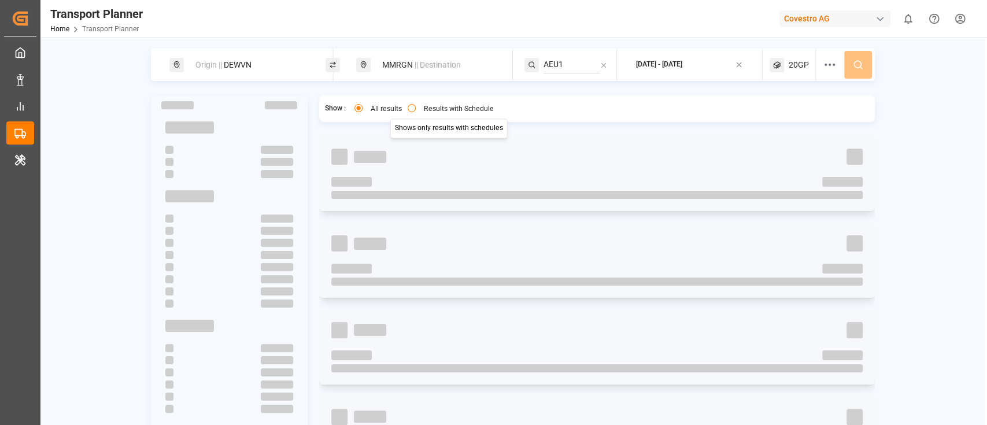
click at [410, 108] on button "Results with Schedule" at bounding box center [412, 108] width 8 height 8
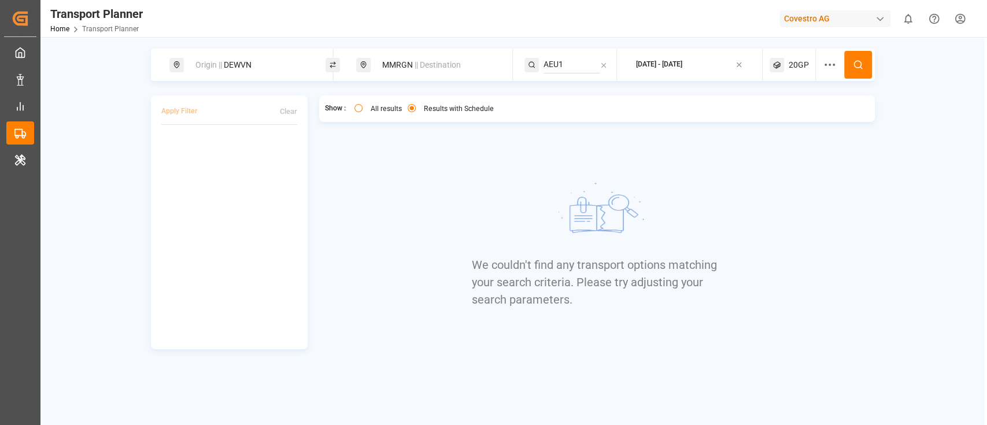
click at [794, 60] on span "20GP" at bounding box center [799, 65] width 20 height 12
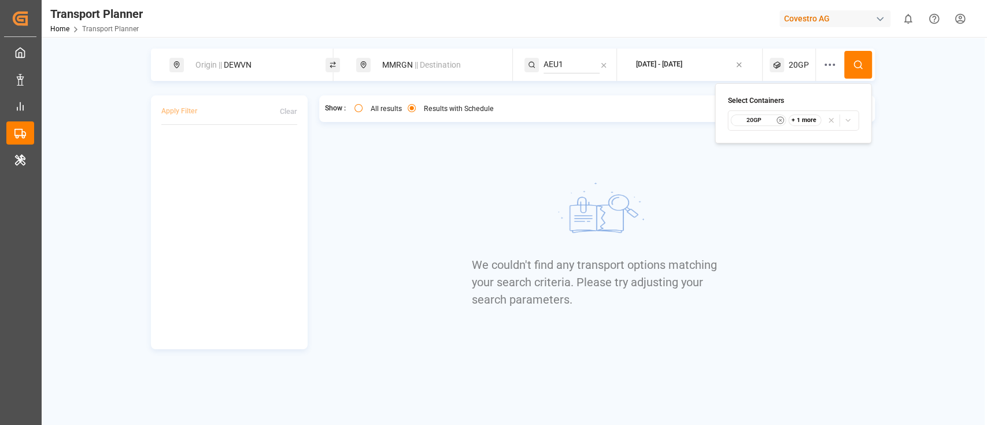
click at [824, 160] on div "Show : All results Results with Schedule We couldn't find any transport options…" at bounding box center [597, 222] width 556 height 254
click at [792, 65] on span "20GP" at bounding box center [799, 65] width 20 height 12
click at [809, 137] on div "Select Containers 20GP + 1 more" at bounding box center [793, 113] width 157 height 60
click at [810, 123] on div "+ 1 more" at bounding box center [804, 121] width 33 height 12
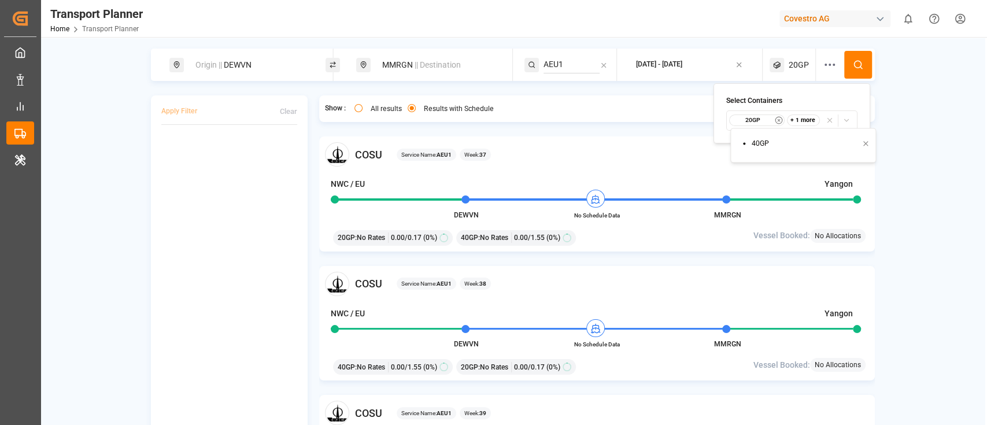
click at [938, 148] on div "Origin || DEWVN MMRGN || Destination AEU1 [DATE] - [DATE] 20GP Apply Filter Cle…" at bounding box center [512, 263] width 945 height 428
click at [363, 154] on span "COSU" at bounding box center [368, 155] width 27 height 16
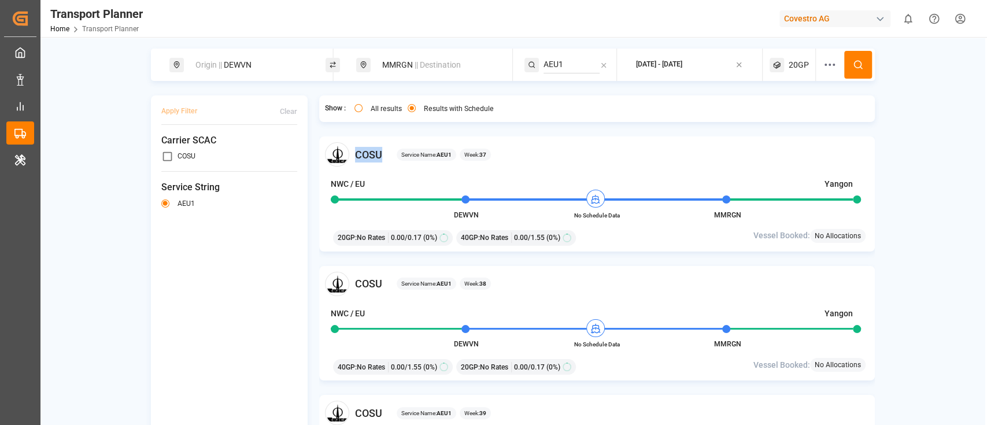
click at [363, 154] on span "COSU" at bounding box center [368, 155] width 27 height 16
copy span "COSU"
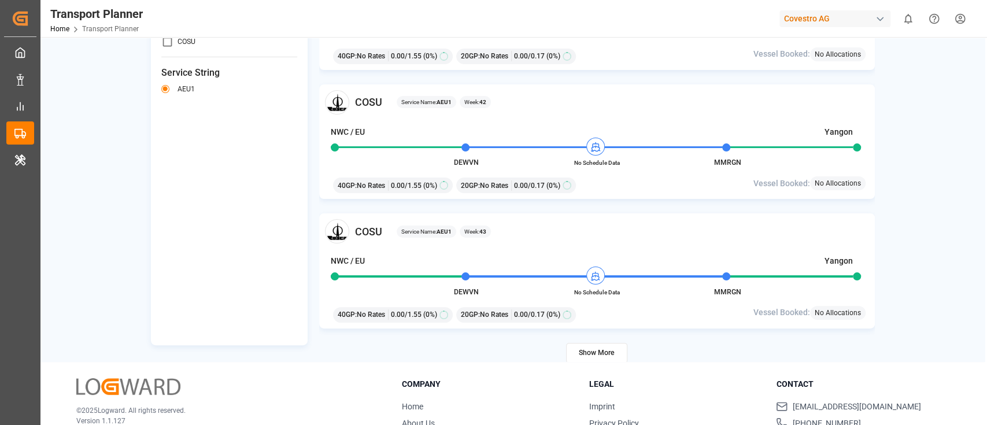
scroll to position [168, 0]
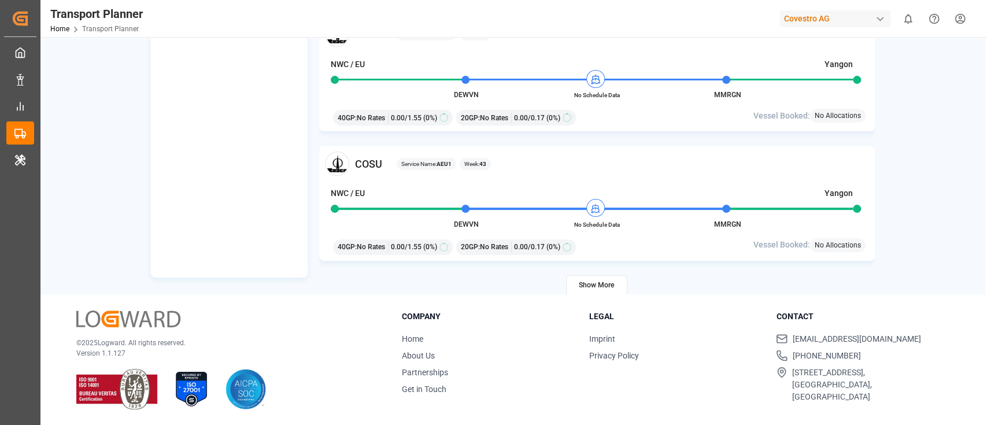
click at [585, 281] on button "Show More" at bounding box center [596, 285] width 61 height 20
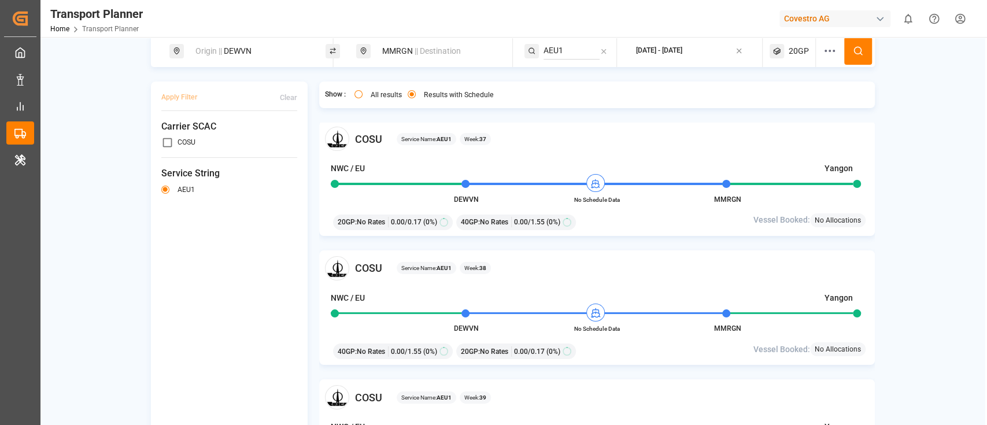
scroll to position [0, 0]
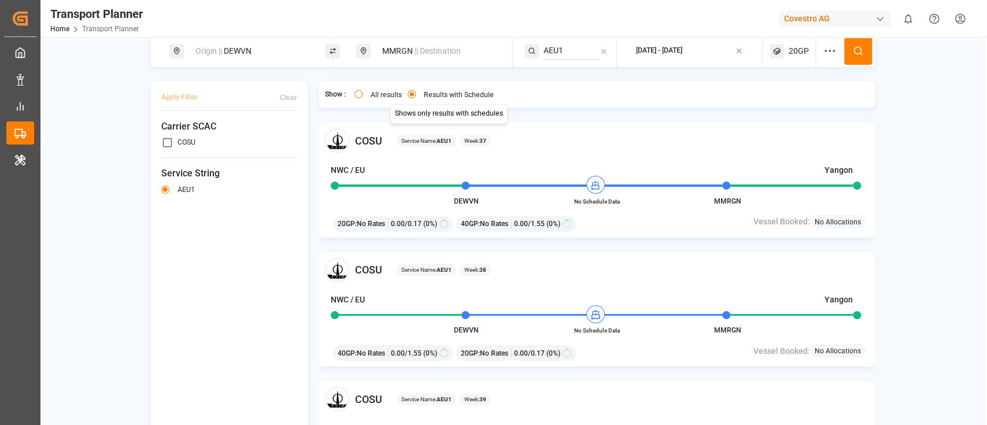
click at [414, 96] on div "Results with Schedule" at bounding box center [451, 96] width 86 height 12
click at [410, 95] on circle "button" at bounding box center [412, 94] width 4 height 4
click at [853, 52] on icon at bounding box center [858, 51] width 10 height 10
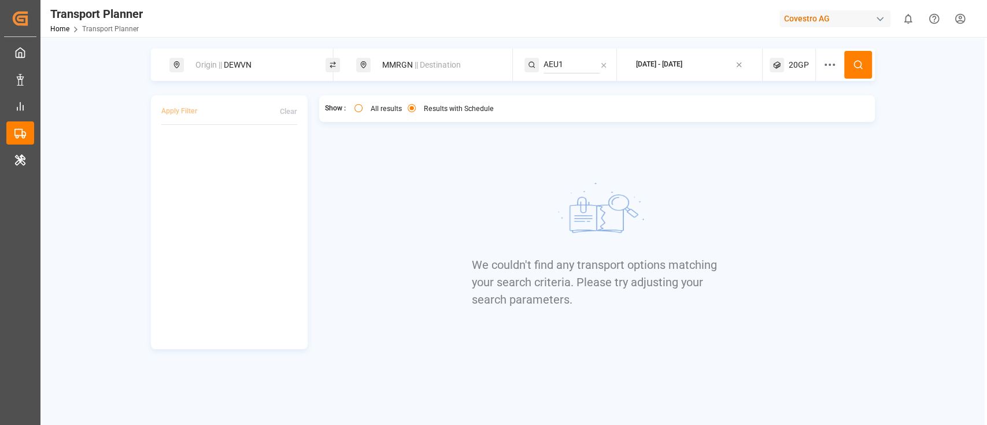
click at [866, 67] on button at bounding box center [858, 65] width 28 height 28
click at [360, 109] on button "All results" at bounding box center [359, 108] width 8 height 8
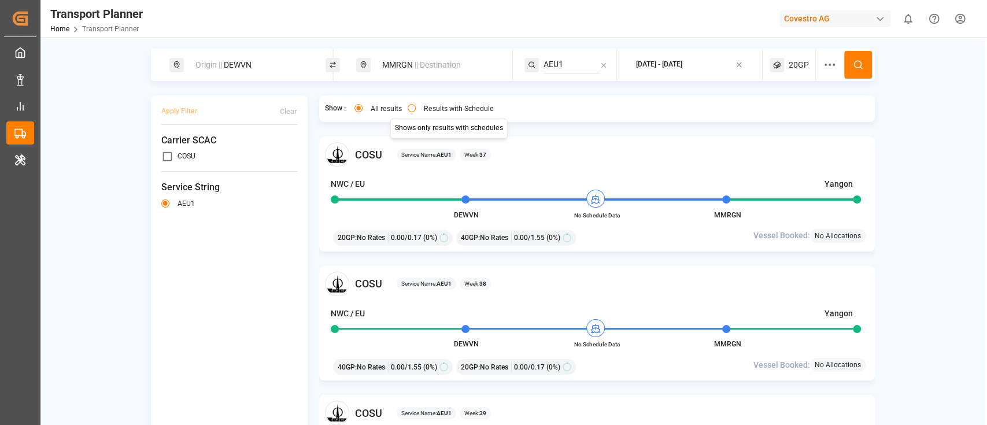
click at [408, 106] on button "Results with Schedule" at bounding box center [412, 108] width 8 height 8
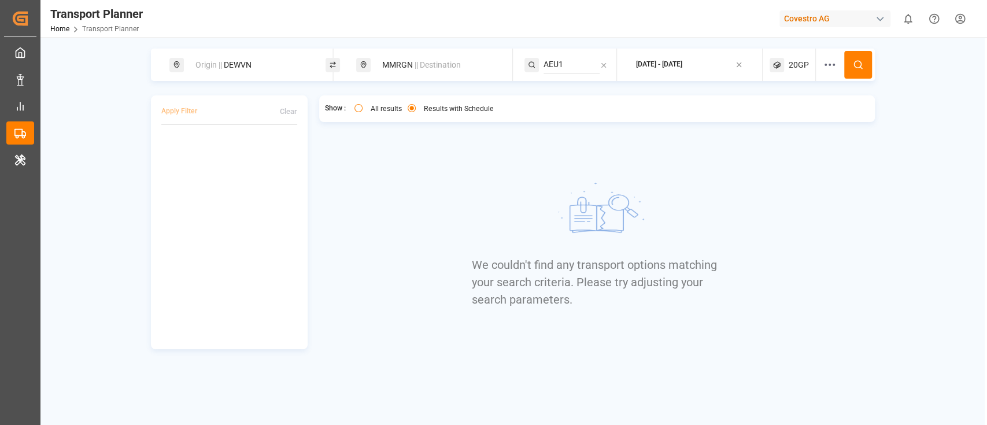
type button "only"
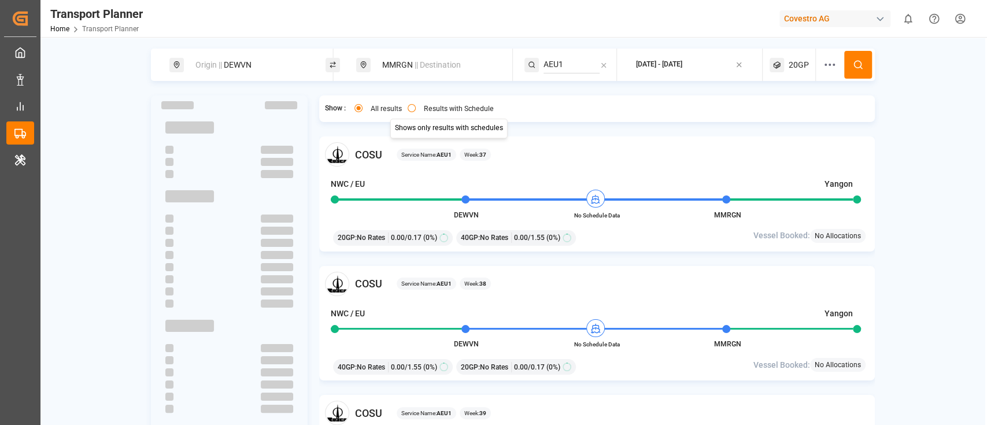
click at [409, 107] on button "Results with Schedule" at bounding box center [412, 108] width 8 height 8
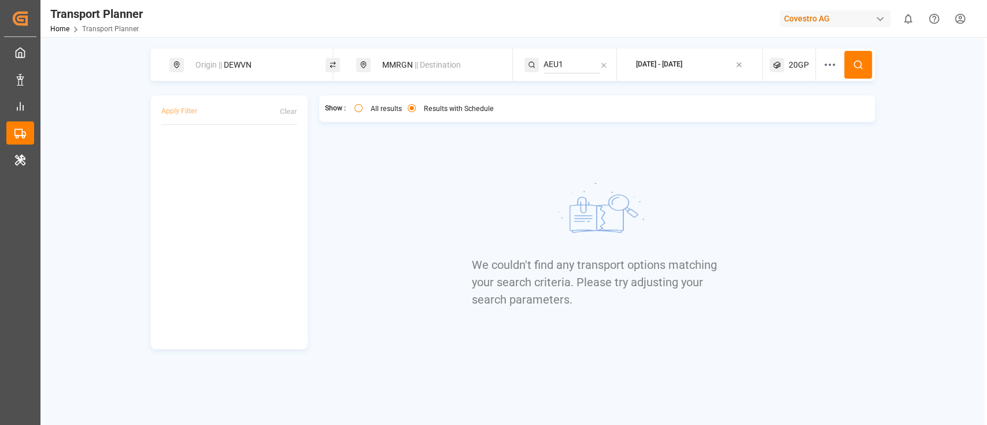
type button "only"
click at [793, 64] on span "20GP" at bounding box center [799, 65] width 20 height 12
click at [652, 67] on div "[DATE] - [DATE]" at bounding box center [659, 65] width 46 height 10
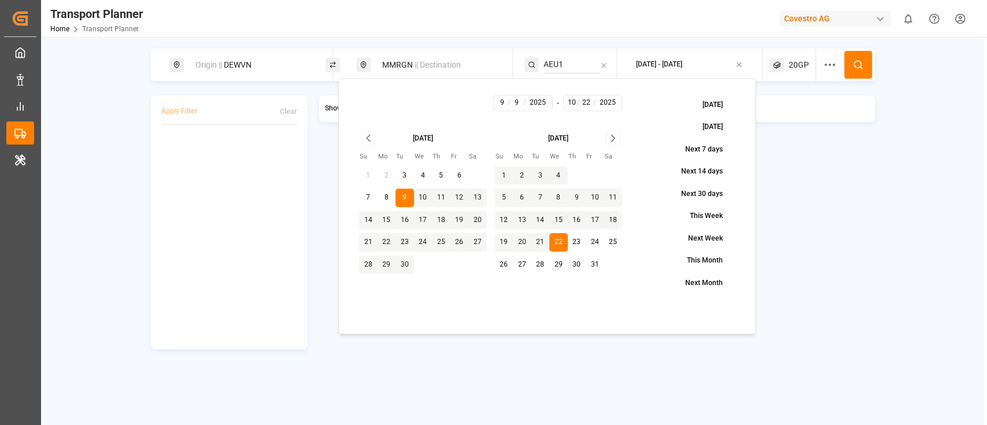
click at [555, 257] on button "29" at bounding box center [558, 265] width 19 height 19
type input "29"
click at [854, 67] on icon at bounding box center [858, 65] width 10 height 10
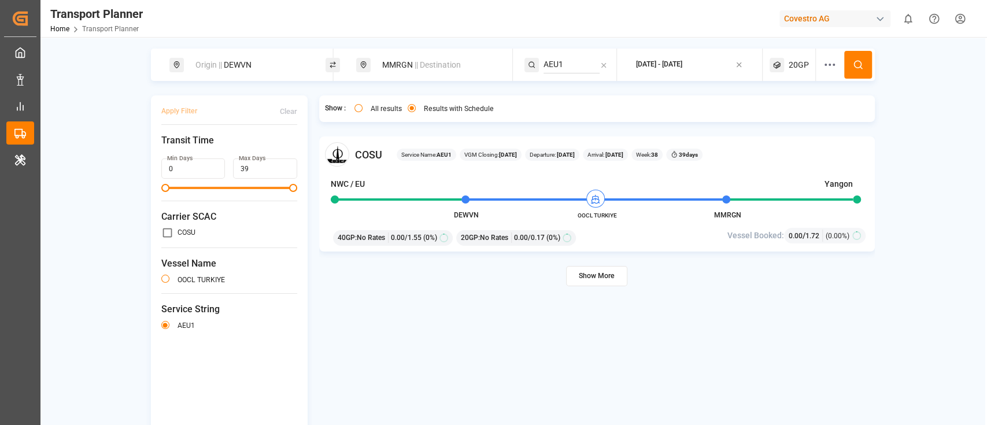
click at [827, 15] on div "Covestro AG" at bounding box center [835, 18] width 111 height 17
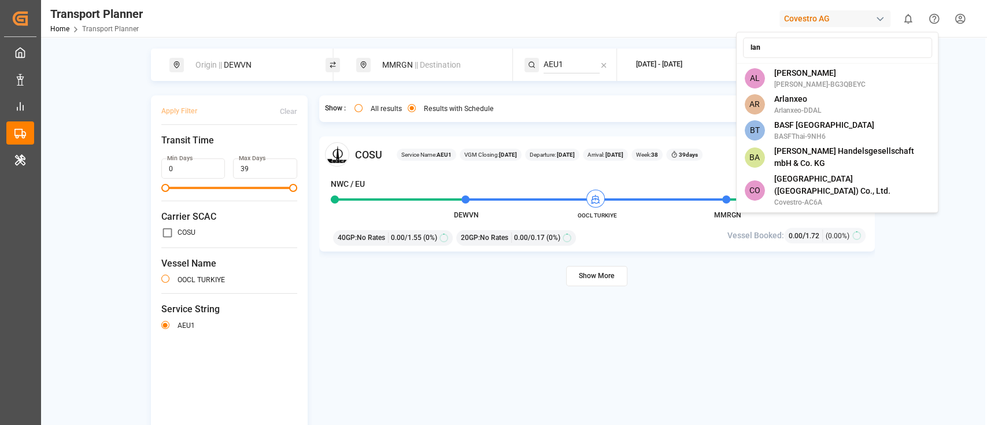
type input "lanx"
